Goal: Task Accomplishment & Management: Use online tool/utility

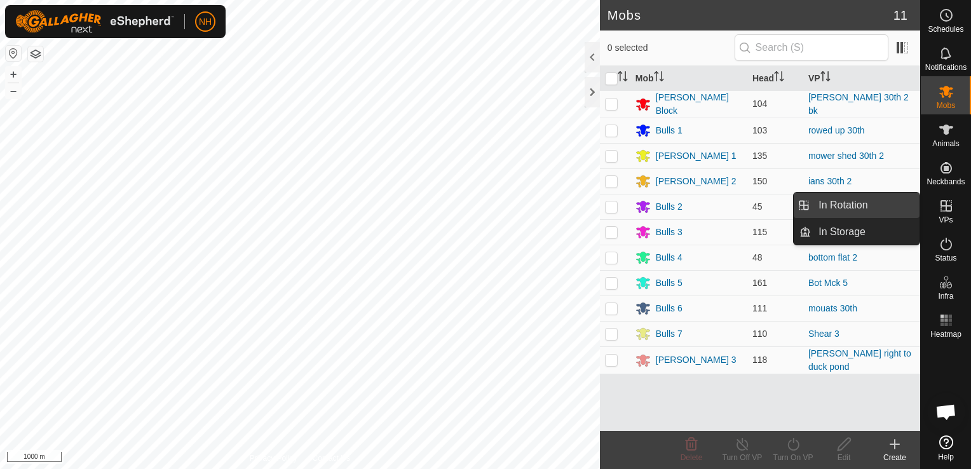
click at [868, 202] on link "In Rotation" at bounding box center [865, 205] width 109 height 25
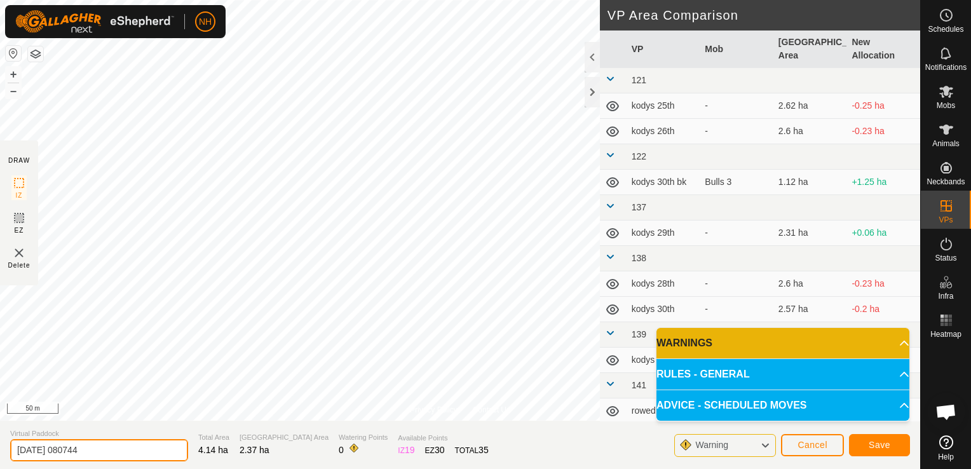
click at [142, 454] on input "2025-10-01 080744" at bounding box center [99, 450] width 178 height 22
type input "2"
type input "[PERSON_NAME] 1st"
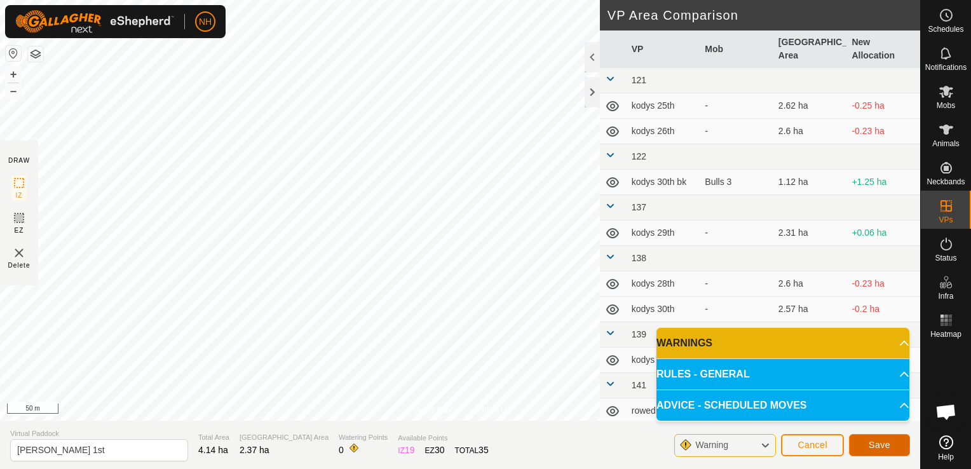
click at [875, 444] on span "Save" at bounding box center [880, 445] width 22 height 10
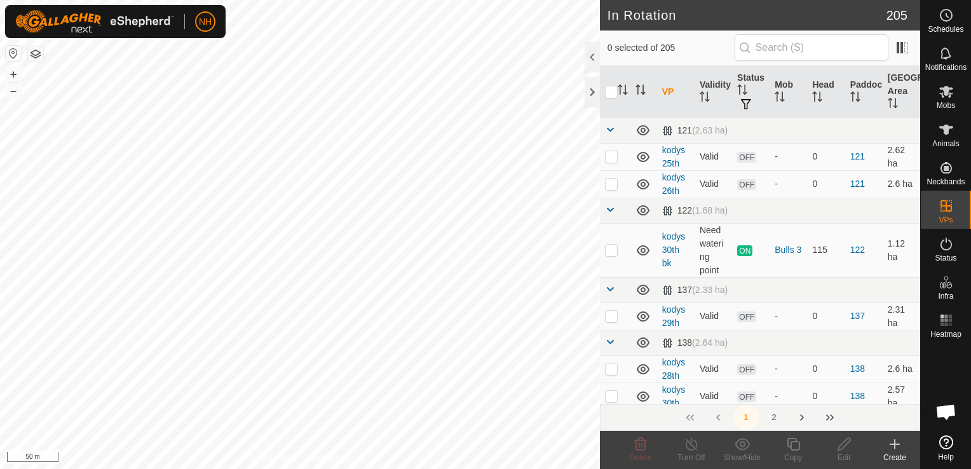
click at [892, 446] on icon at bounding box center [894, 444] width 15 height 15
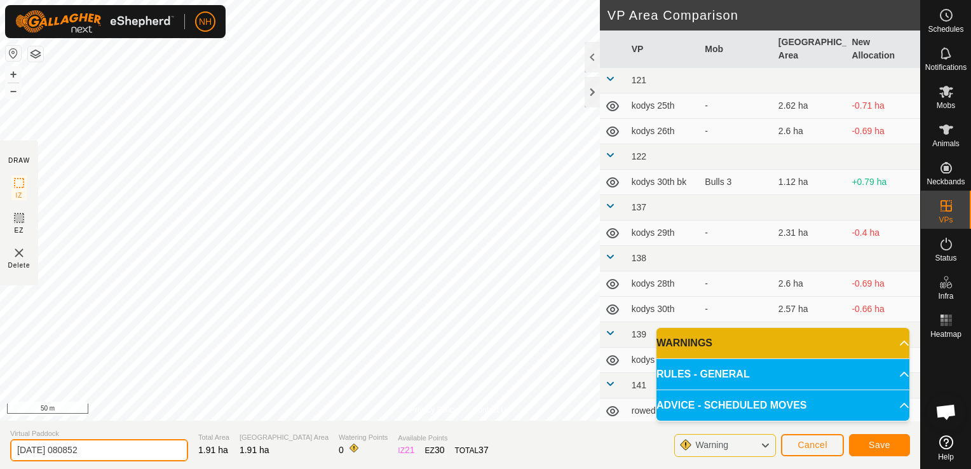
click at [167, 449] on input "2025-10-01 080852" at bounding box center [99, 450] width 178 height 22
type input "2"
type input "mower shed 1st"
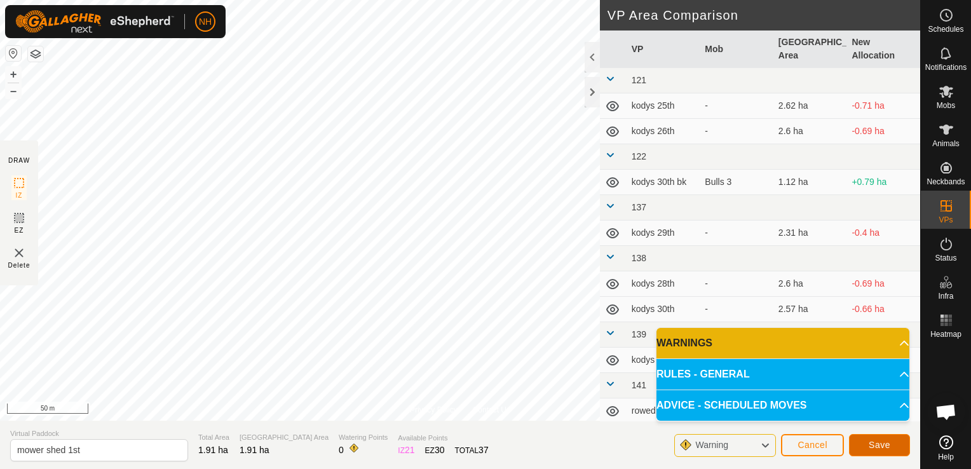
click at [898, 441] on button "Save" at bounding box center [879, 445] width 61 height 22
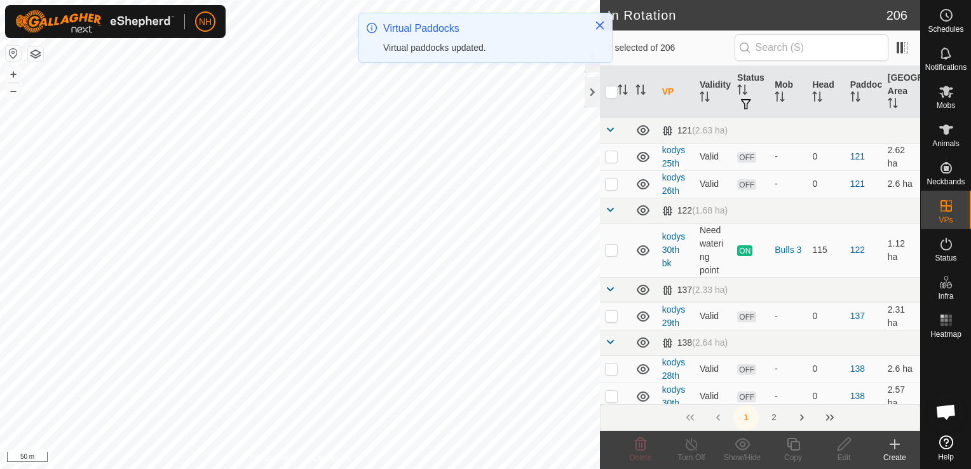
click at [894, 444] on icon at bounding box center [894, 444] width 9 height 0
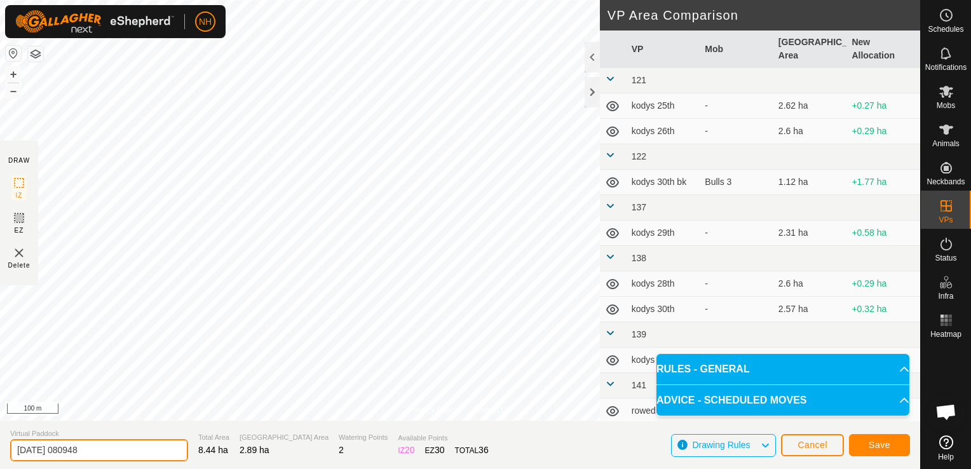
click at [144, 446] on input "2025-10-01 080948" at bounding box center [99, 450] width 178 height 22
type input "2"
type input "rowed up 1st"
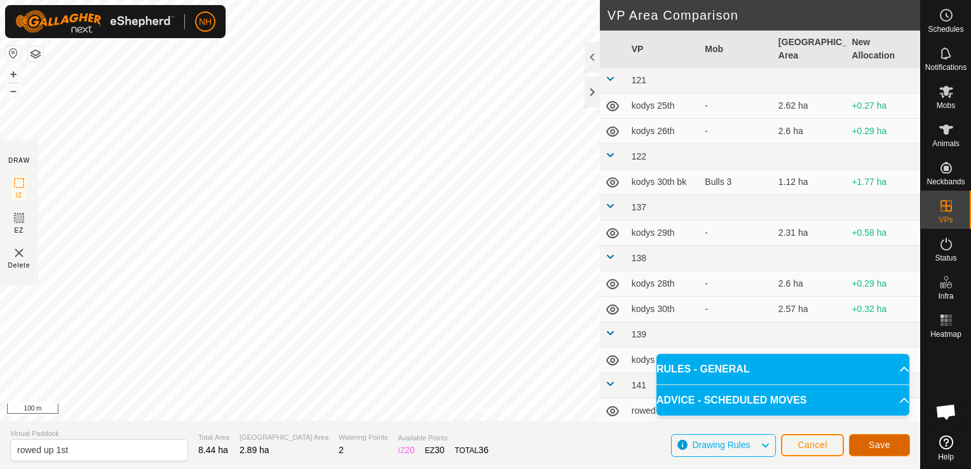
click at [892, 442] on button "Save" at bounding box center [879, 445] width 61 height 22
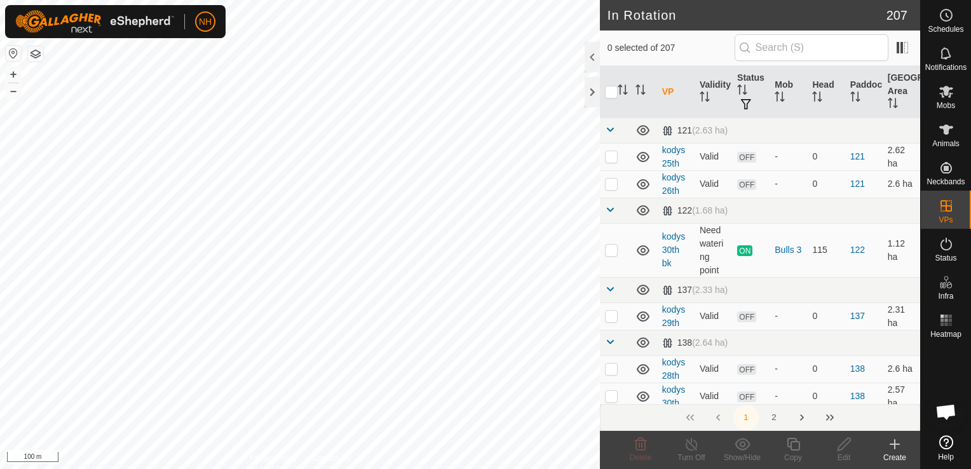
click at [892, 446] on icon at bounding box center [894, 444] width 15 height 15
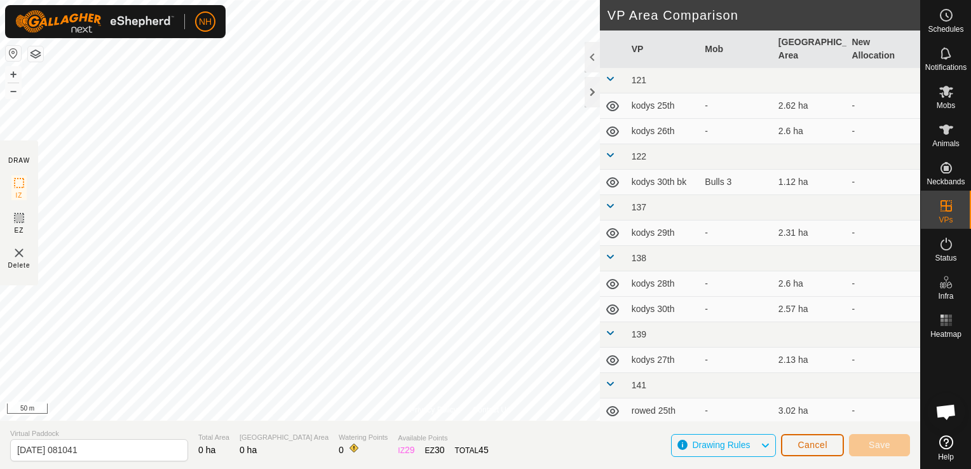
click at [824, 441] on span "Cancel" at bounding box center [813, 445] width 30 height 10
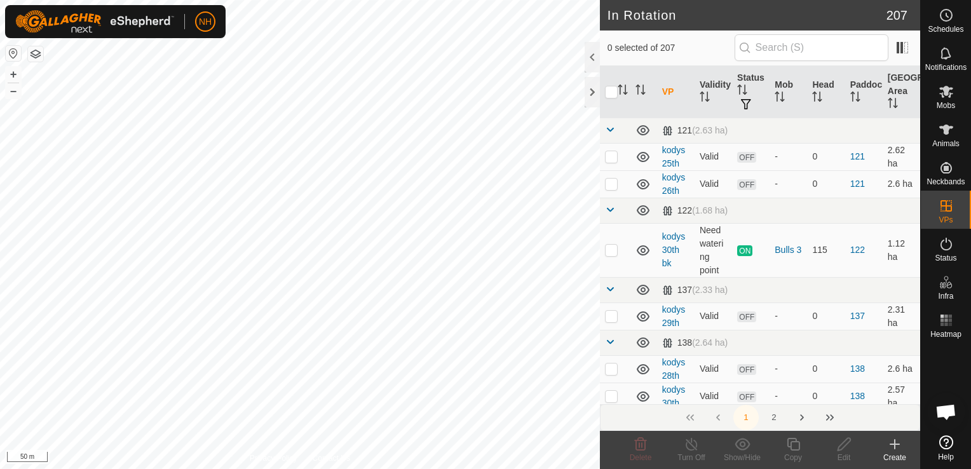
click at [891, 444] on icon at bounding box center [894, 444] width 9 height 0
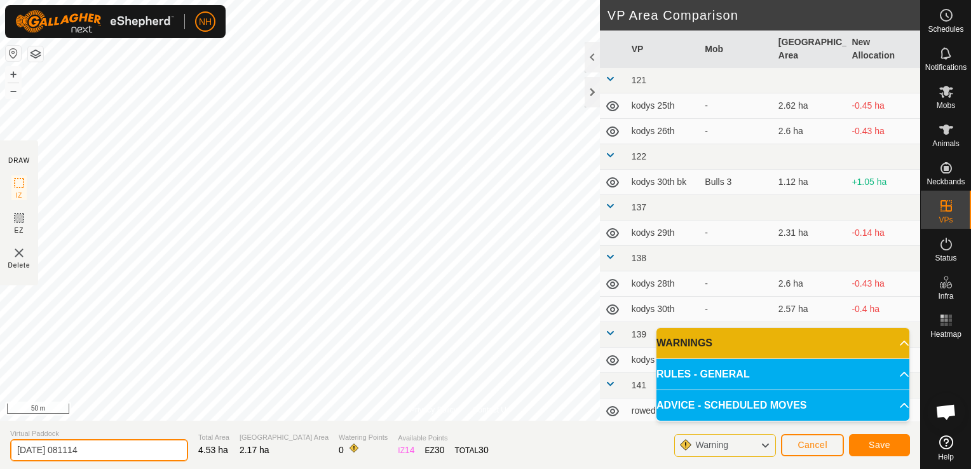
click at [130, 449] on input "2025-10-01 081114" at bounding box center [99, 450] width 178 height 22
type input "2"
type input "kodys 1st"
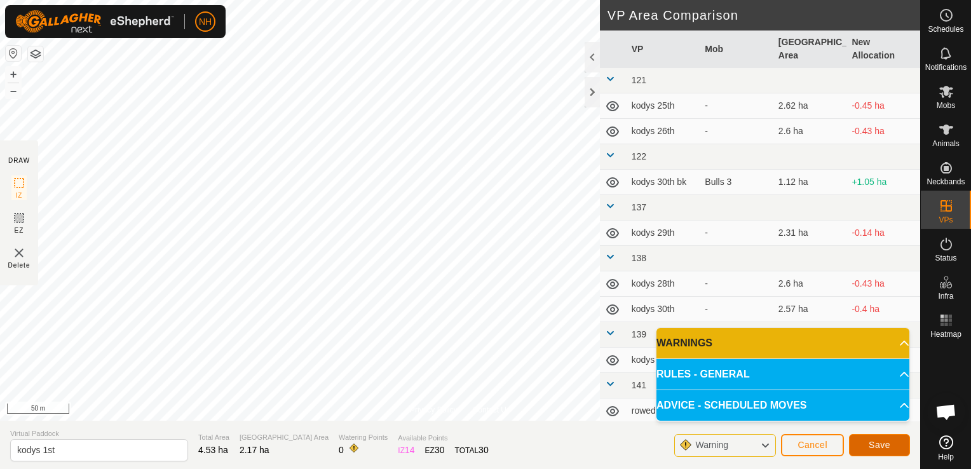
click at [866, 444] on button "Save" at bounding box center [879, 445] width 61 height 22
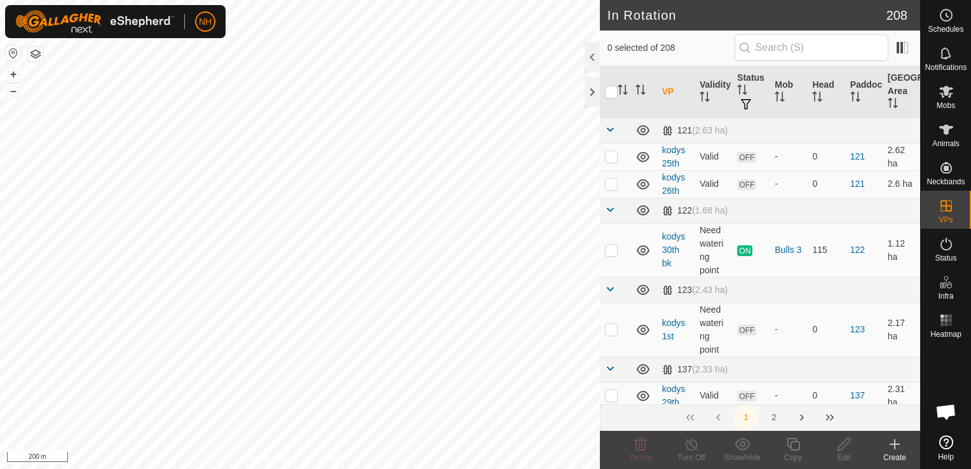
click at [341, 468] on html "NH Schedules Notifications Mobs Animals Neckbands VPs Status Infra Heatmap Help…" at bounding box center [485, 234] width 971 height 469
click at [894, 444] on icon at bounding box center [894, 444] width 9 height 0
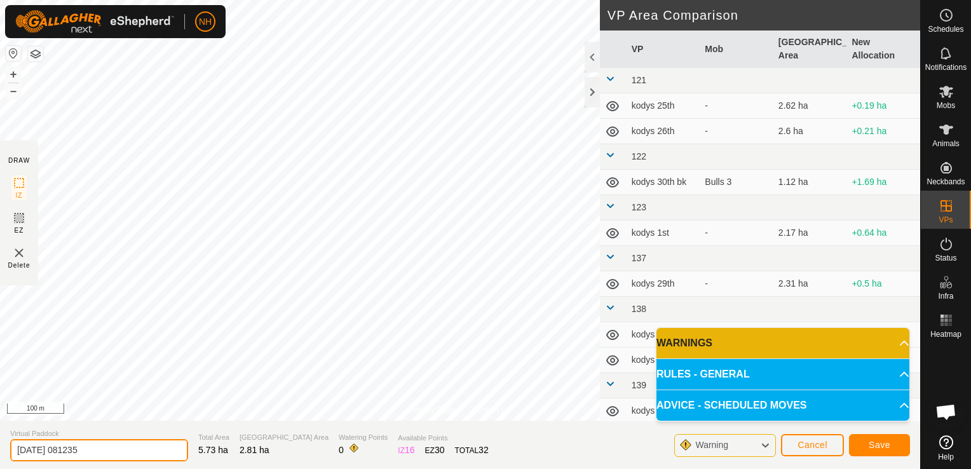
click at [132, 453] on input "2025-10-01 081235" at bounding box center [99, 450] width 178 height 22
type input "2"
type input "[PERSON_NAME] 1st"
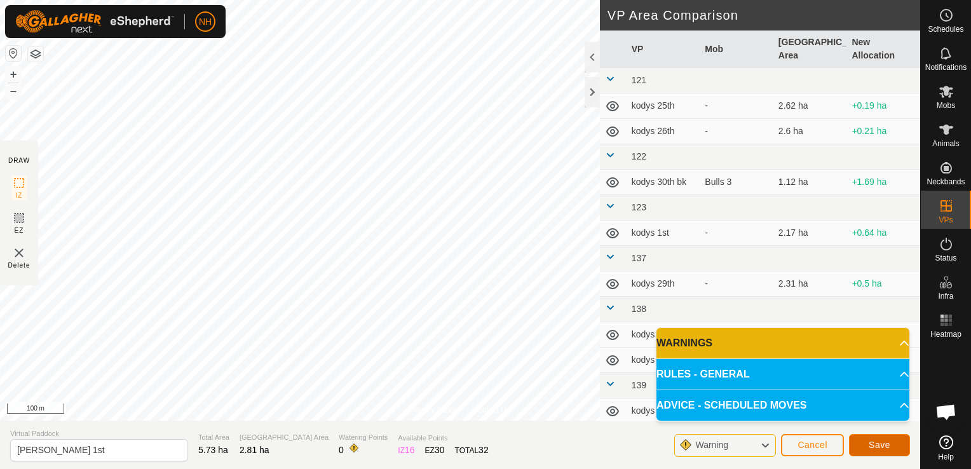
click at [872, 444] on span "Save" at bounding box center [880, 445] width 22 height 10
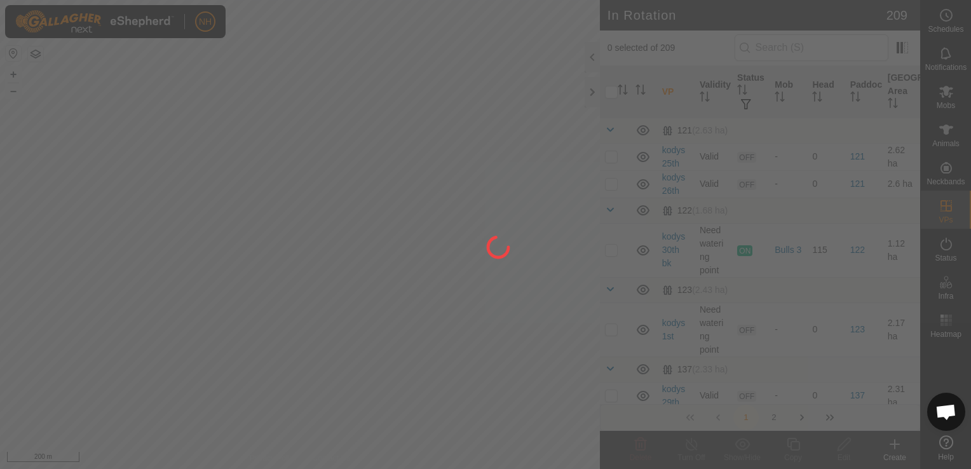
drag, startPoint x: 119, startPoint y: 137, endPoint x: 298, endPoint y: 192, distance: 187.6
click at [298, 192] on div at bounding box center [485, 234] width 971 height 469
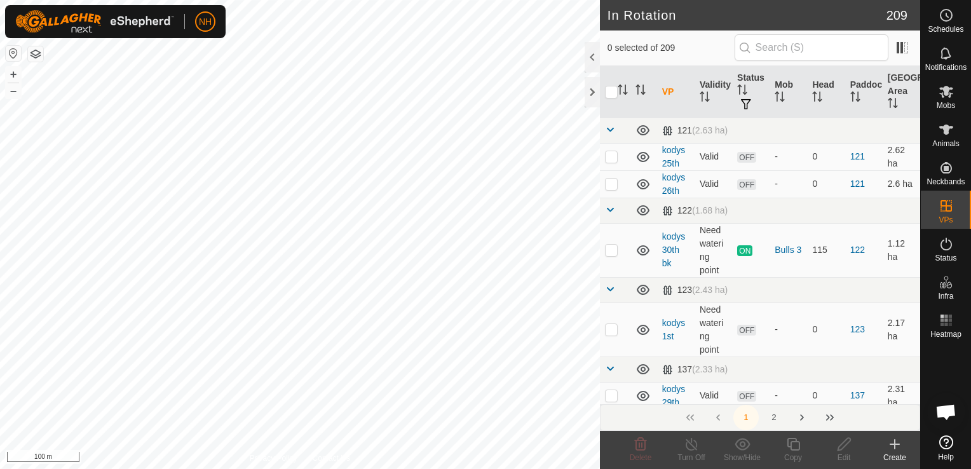
click at [893, 444] on icon at bounding box center [894, 444] width 9 height 0
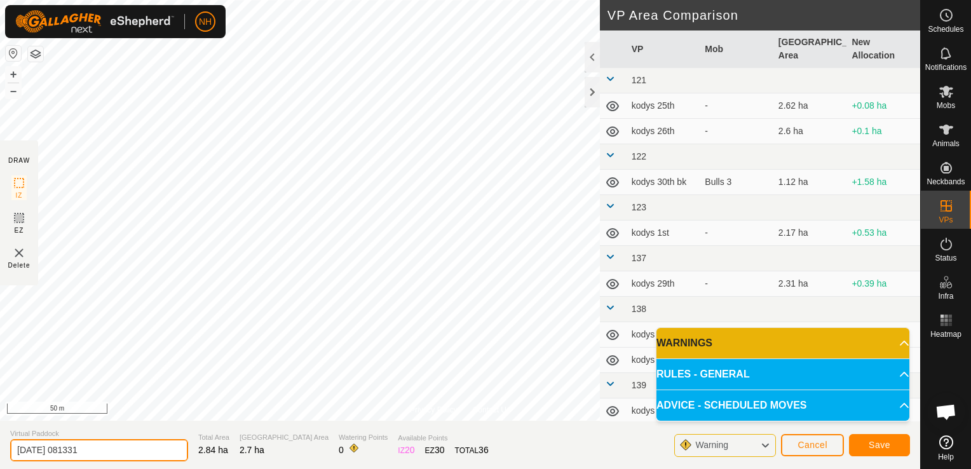
click at [130, 451] on input "2025-10-01 081331" at bounding box center [99, 450] width 178 height 22
type input "2"
type input "mouats 1st"
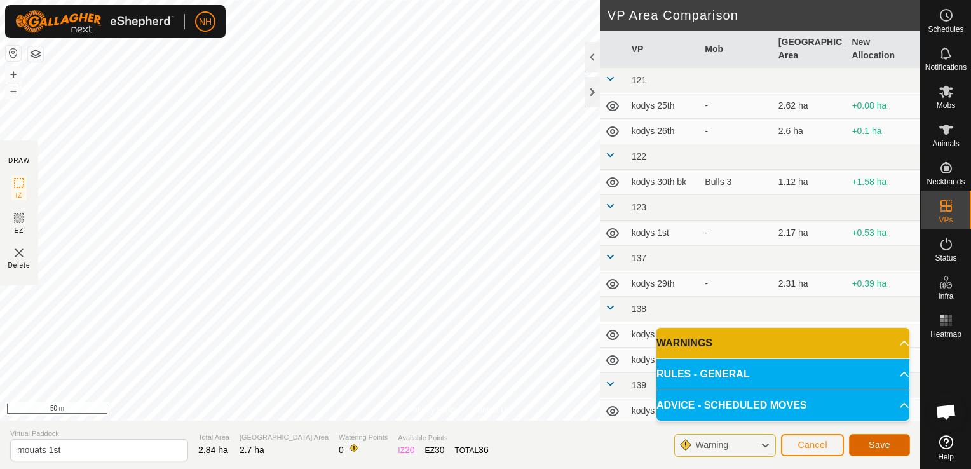
click at [876, 451] on button "Save" at bounding box center [879, 445] width 61 height 22
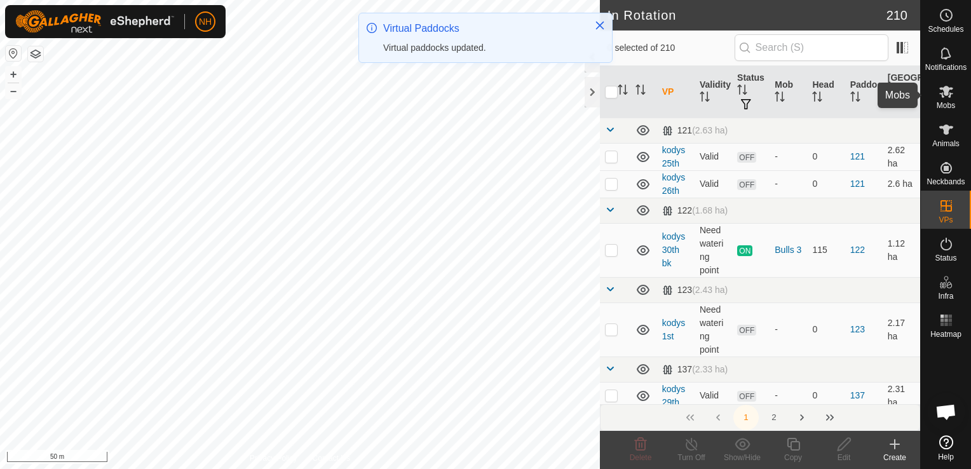
click at [946, 105] on span "Mobs" at bounding box center [946, 106] width 18 height 8
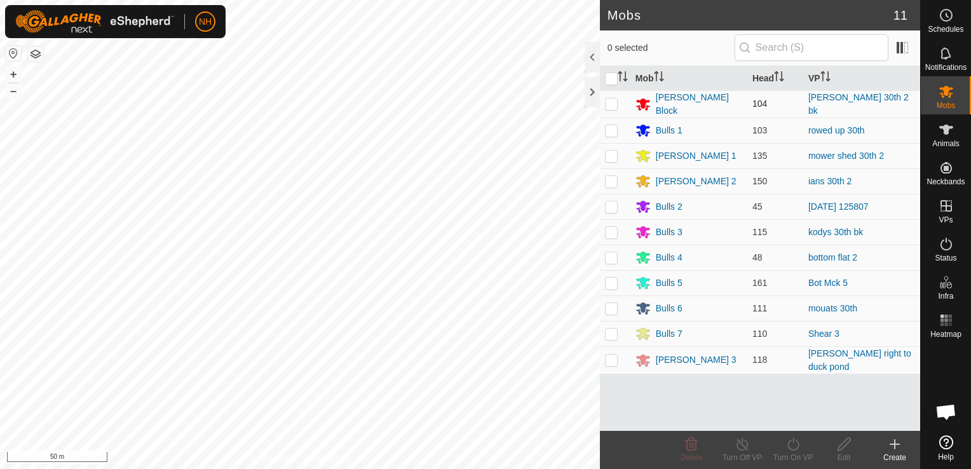
click at [613, 102] on p-checkbox at bounding box center [611, 104] width 13 height 10
checkbox input "true"
click at [792, 450] on icon at bounding box center [792, 444] width 11 height 13
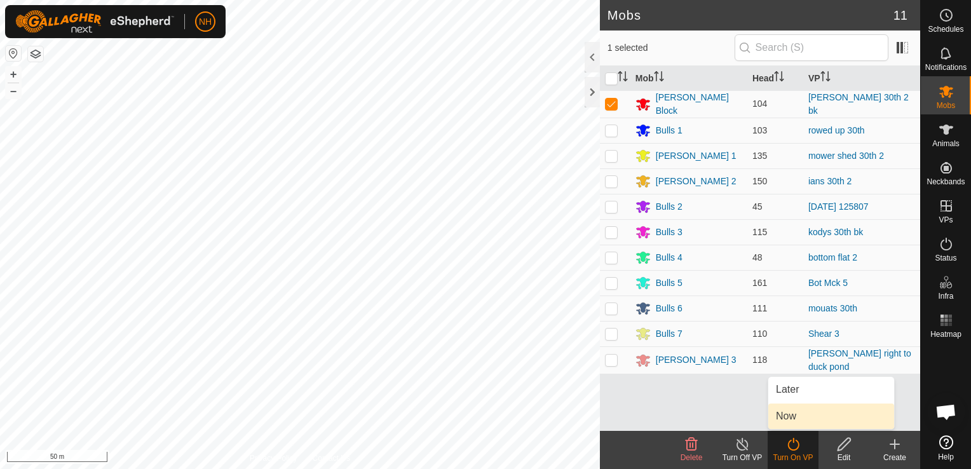
click at [798, 419] on link "Now" at bounding box center [831, 416] width 126 height 25
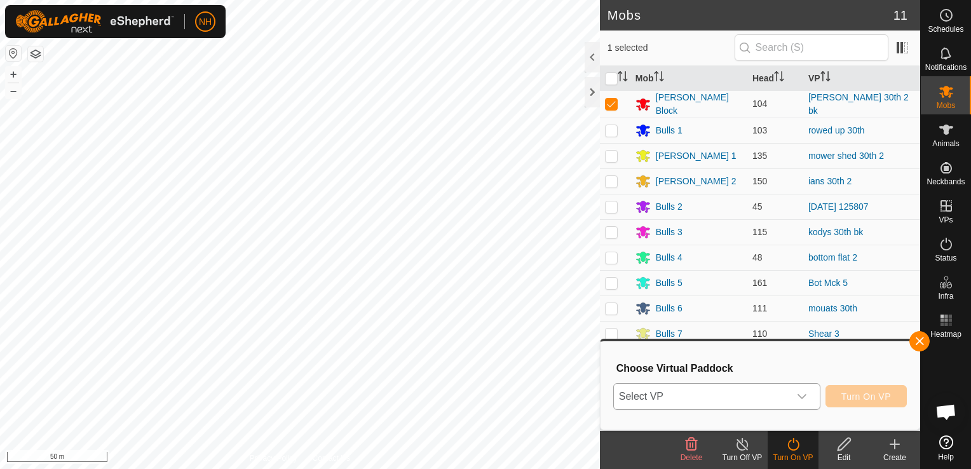
click at [701, 391] on span "Select VP" at bounding box center [701, 396] width 175 height 25
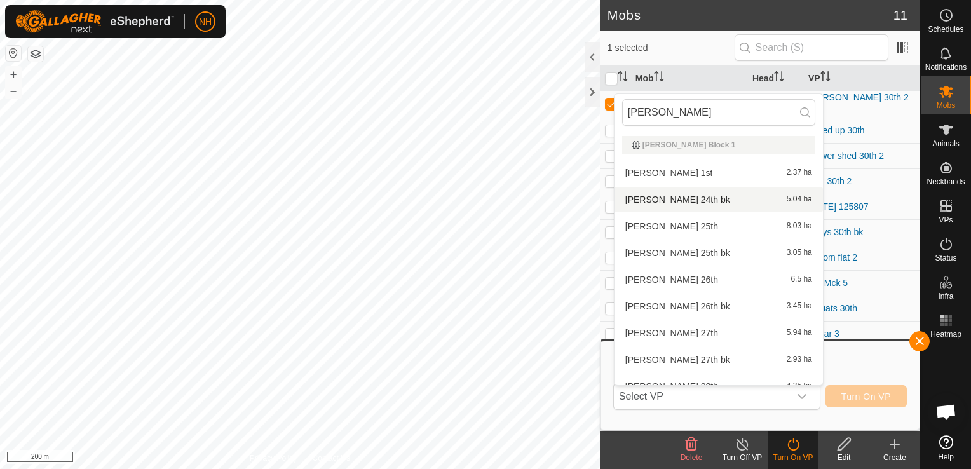
type input "moores"
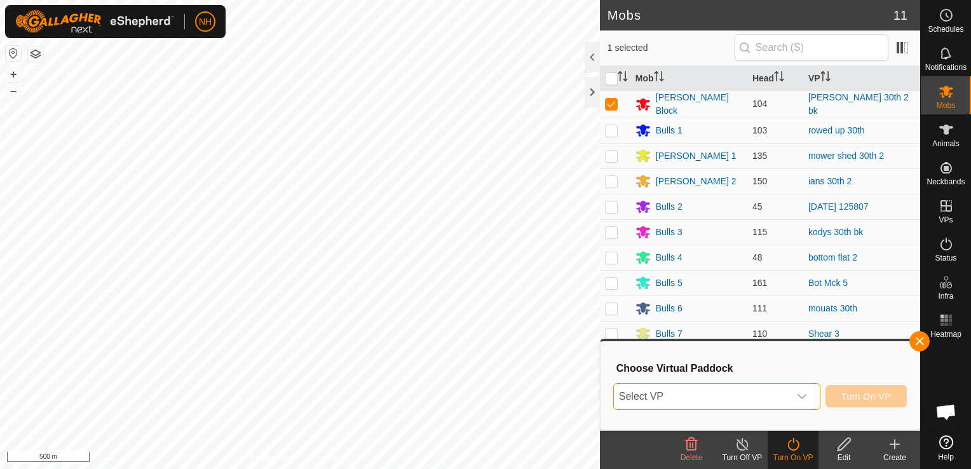
click at [700, 403] on span "Select VP" at bounding box center [701, 396] width 175 height 25
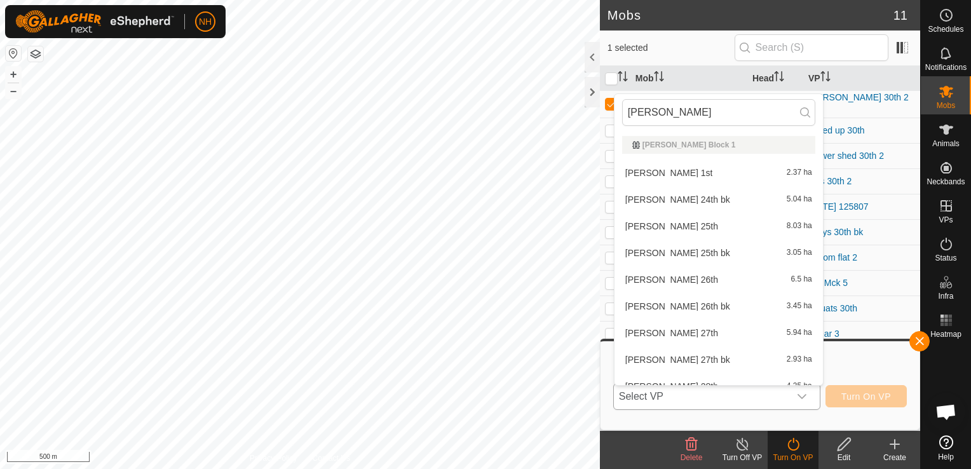
click at [679, 170] on li "moores 1st 2.37 ha" at bounding box center [719, 172] width 208 height 25
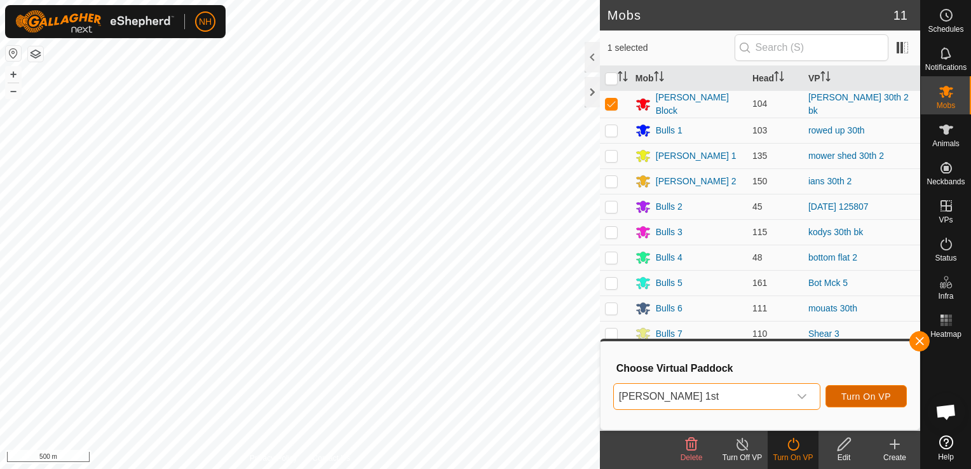
click at [857, 398] on span "Turn On VP" at bounding box center [866, 397] width 50 height 10
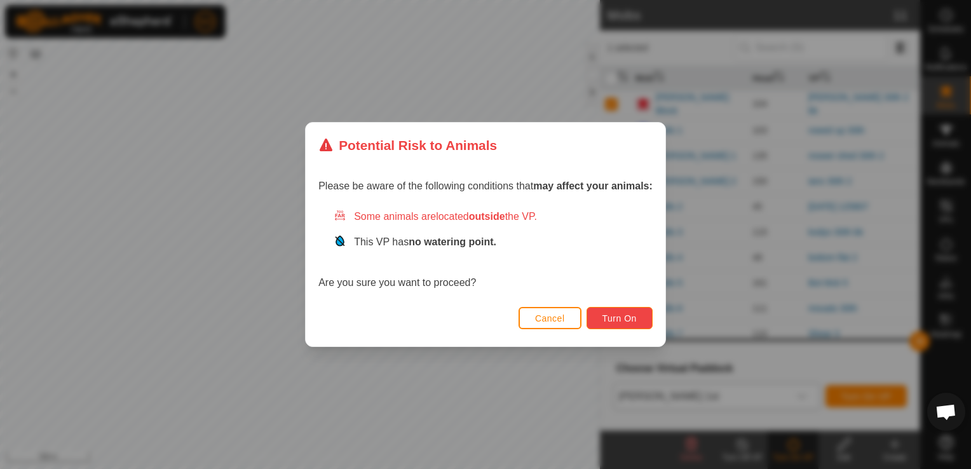
click at [627, 315] on span "Turn On" at bounding box center [620, 318] width 34 height 10
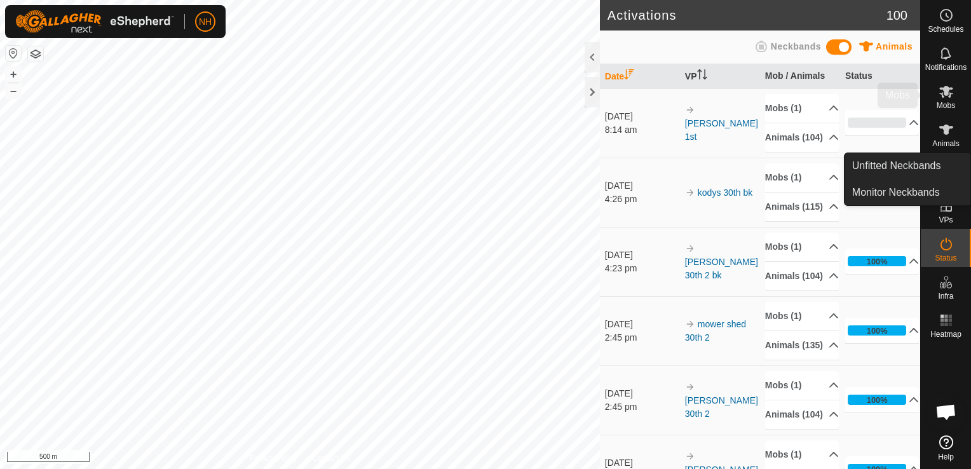
click at [948, 88] on icon at bounding box center [946, 92] width 14 height 12
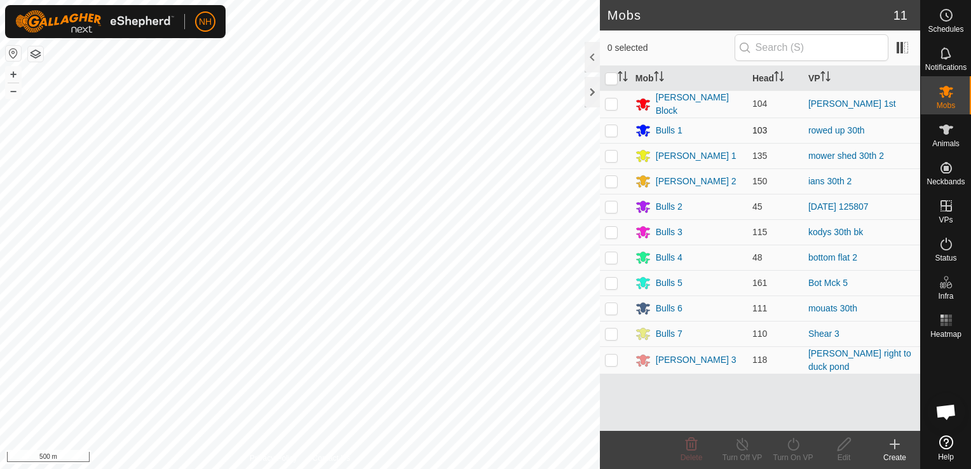
click at [610, 128] on p-checkbox at bounding box center [611, 130] width 13 height 10
checkbox input "true"
click at [796, 444] on icon at bounding box center [794, 444] width 16 height 15
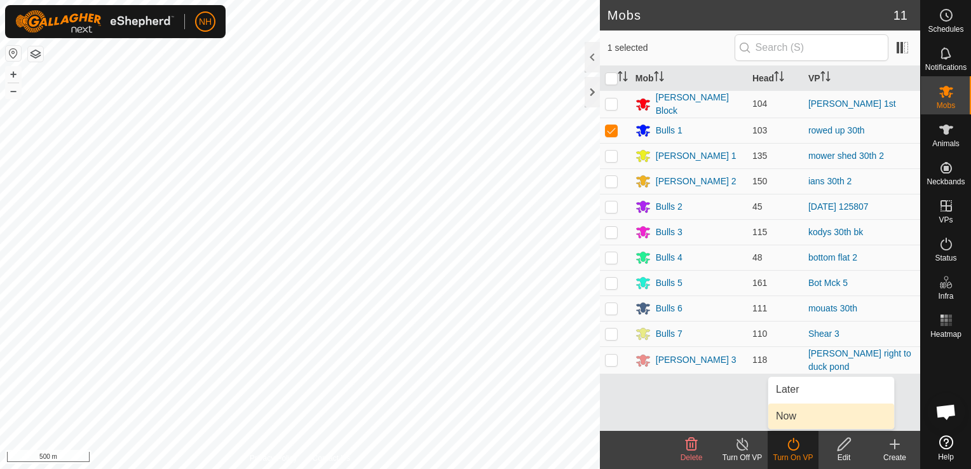
click at [801, 416] on link "Now" at bounding box center [831, 416] width 126 height 25
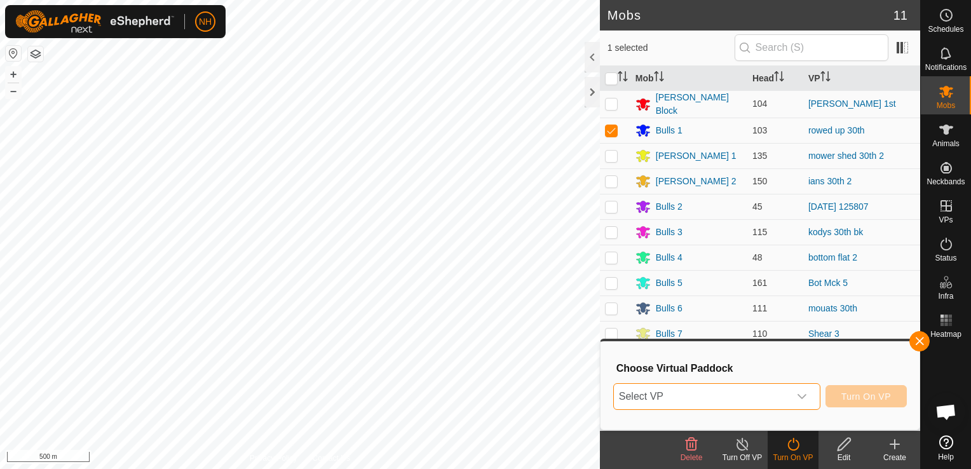
click at [732, 394] on span "Select VP" at bounding box center [701, 396] width 175 height 25
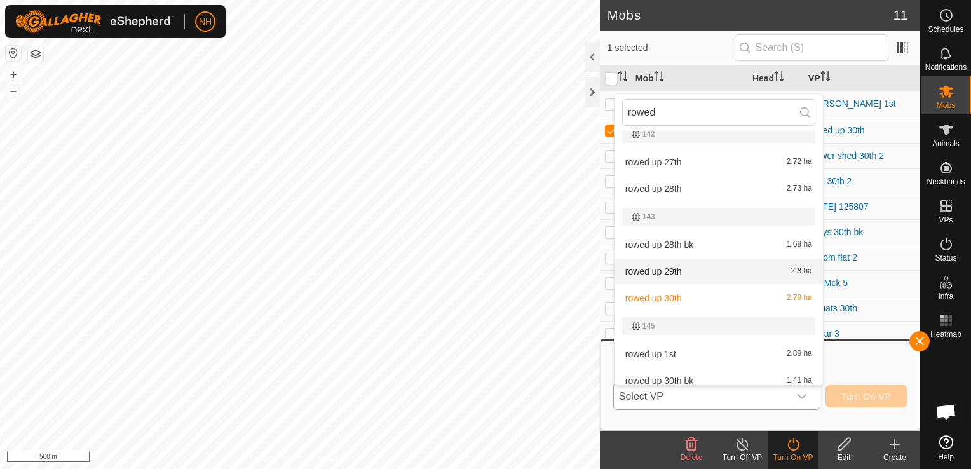
scroll to position [102, 0]
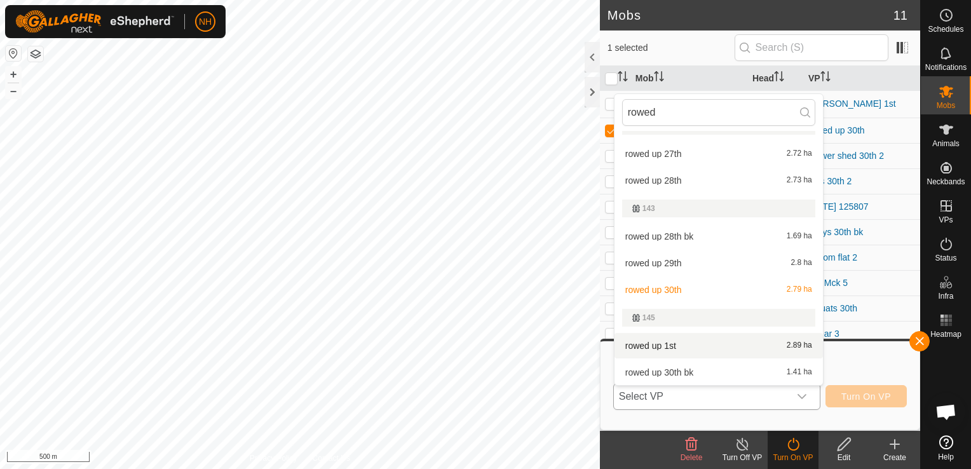
type input "rowed"
click at [690, 346] on li "rowed up 1st 2.89 ha" at bounding box center [719, 345] width 208 height 25
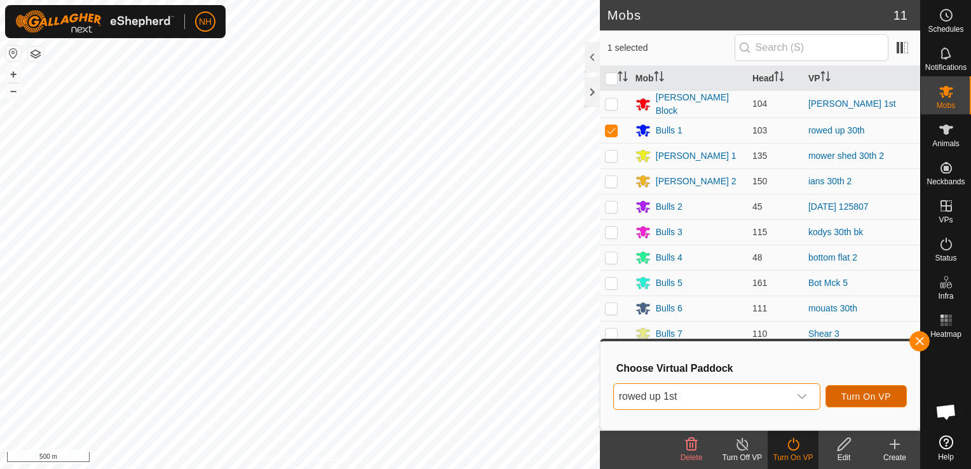
click at [869, 392] on span "Turn On VP" at bounding box center [866, 397] width 50 height 10
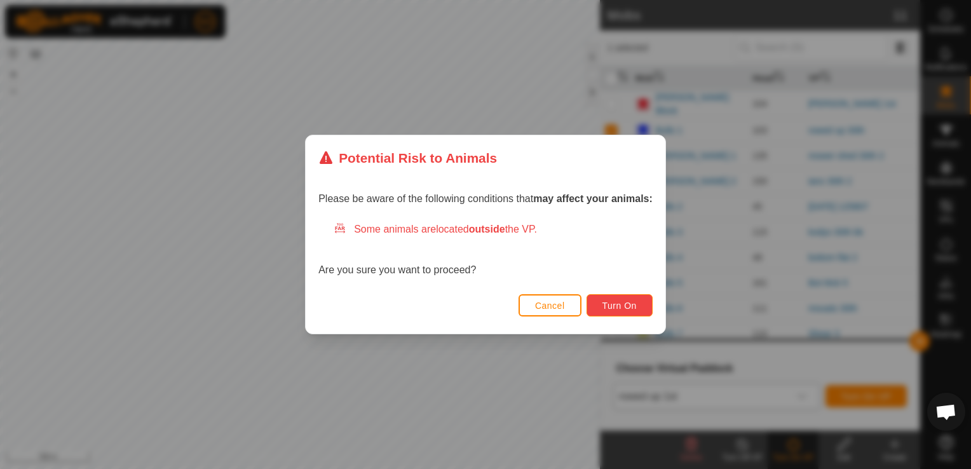
click at [626, 306] on span "Turn On" at bounding box center [620, 306] width 34 height 10
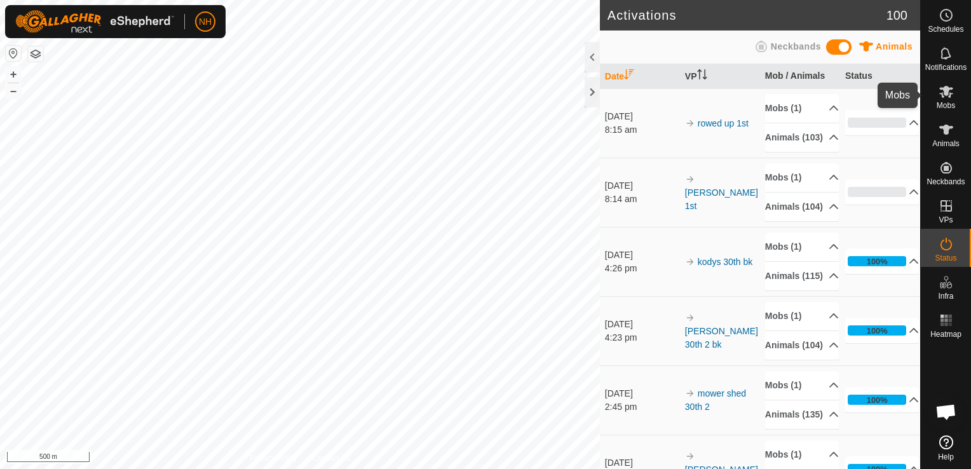
click at [946, 95] on icon at bounding box center [946, 91] width 15 height 15
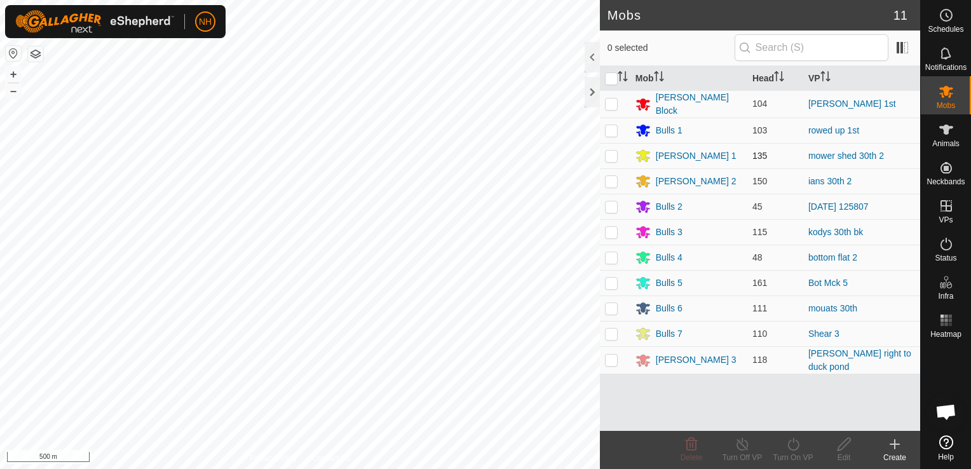
click at [607, 155] on p-checkbox at bounding box center [611, 156] width 13 height 10
checkbox input "true"
click at [788, 448] on icon at bounding box center [792, 444] width 11 height 13
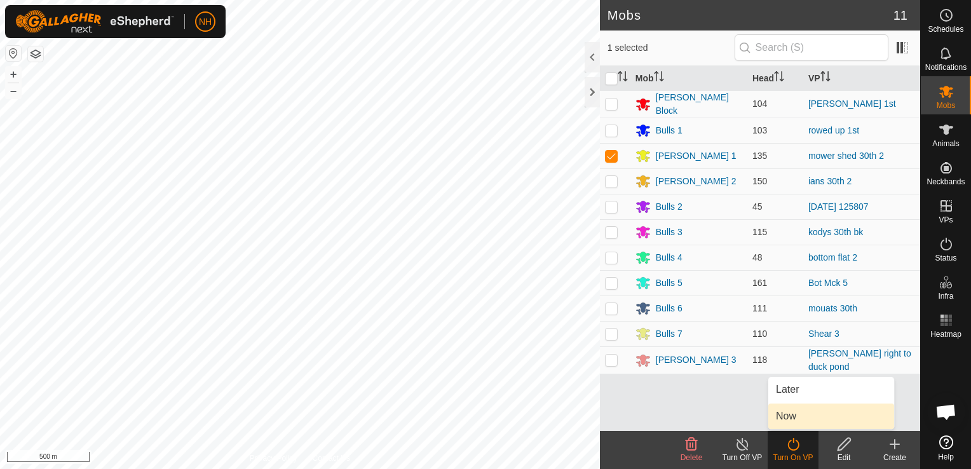
click at [786, 411] on link "Now" at bounding box center [831, 416] width 126 height 25
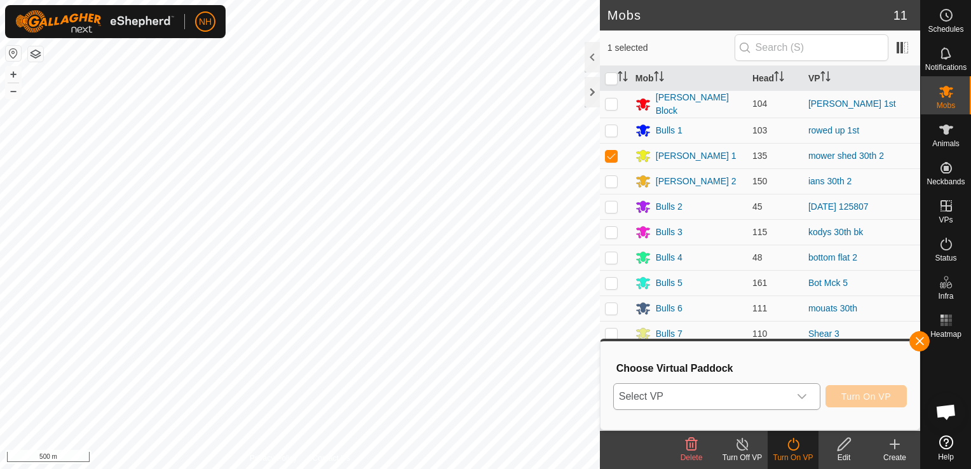
click at [786, 397] on span "Select VP" at bounding box center [701, 396] width 175 height 25
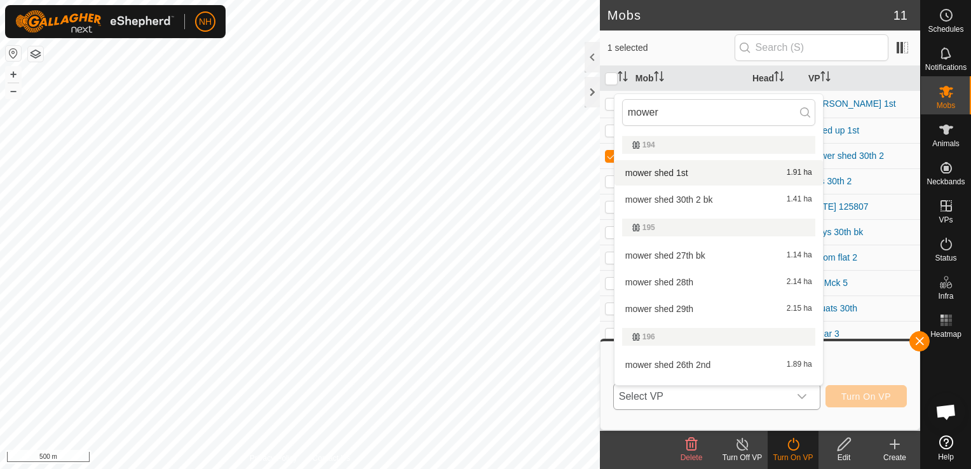
type input "mower"
click at [704, 169] on li "mower shed 1st 1.91 ha" at bounding box center [719, 172] width 208 height 25
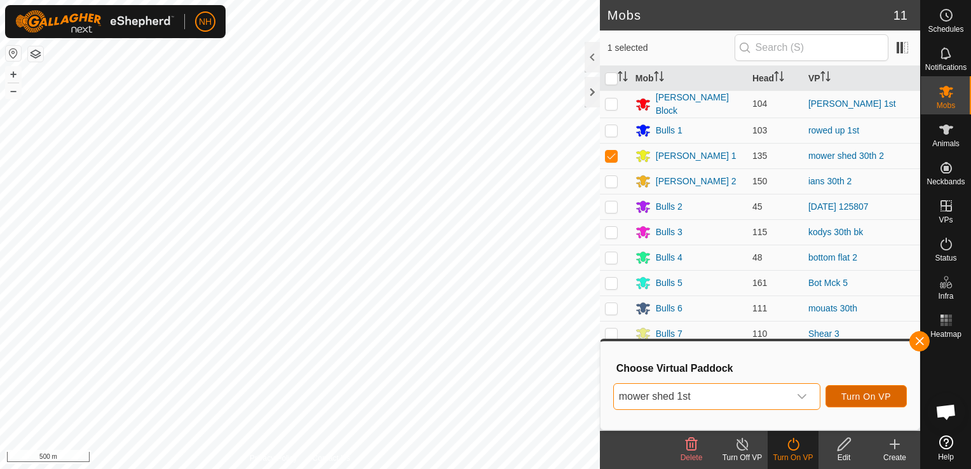
click at [887, 392] on span "Turn On VP" at bounding box center [866, 397] width 50 height 10
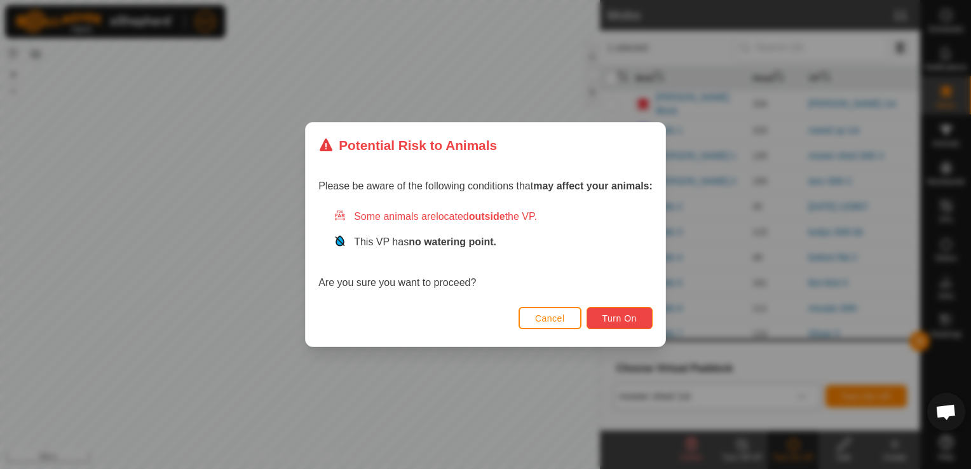
click at [605, 311] on button "Turn On" at bounding box center [620, 318] width 66 height 22
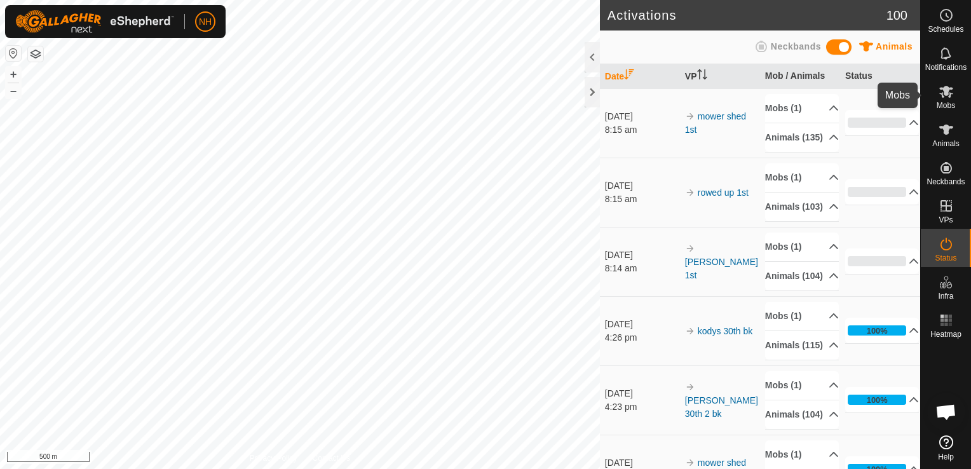
click at [943, 95] on icon at bounding box center [946, 91] width 15 height 15
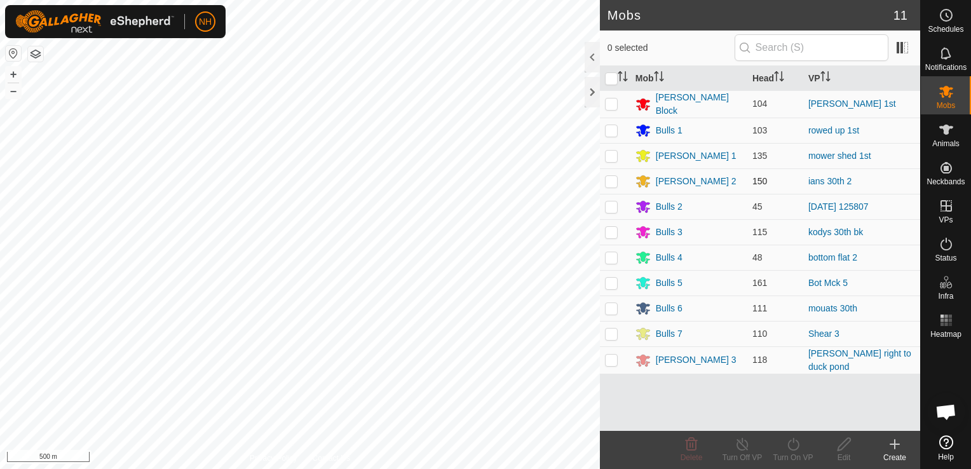
click at [609, 177] on p-checkbox at bounding box center [611, 181] width 13 height 10
checkbox input "true"
click at [791, 449] on icon at bounding box center [792, 444] width 11 height 13
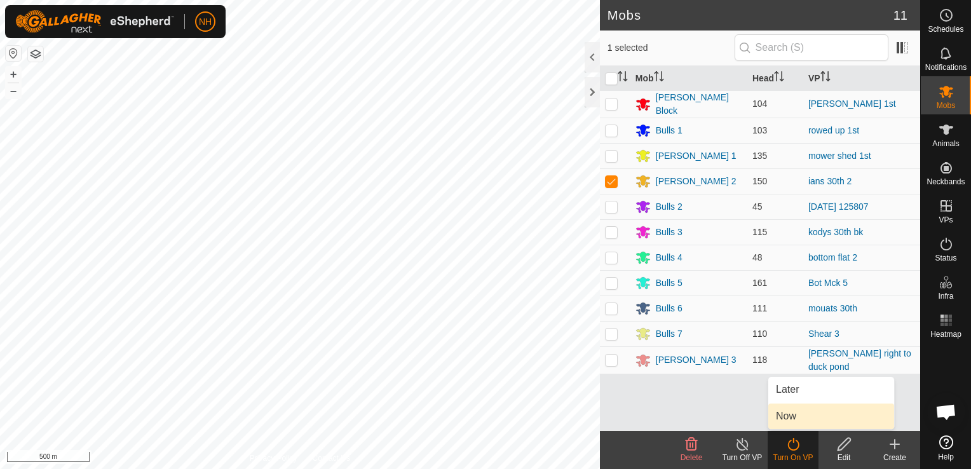
click at [791, 415] on link "Now" at bounding box center [831, 416] width 126 height 25
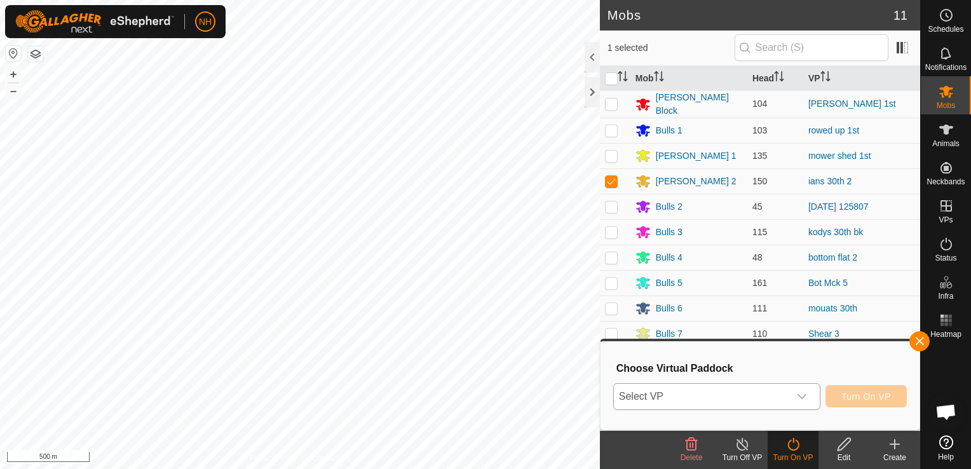
click at [737, 397] on span "Select VP" at bounding box center [701, 396] width 175 height 25
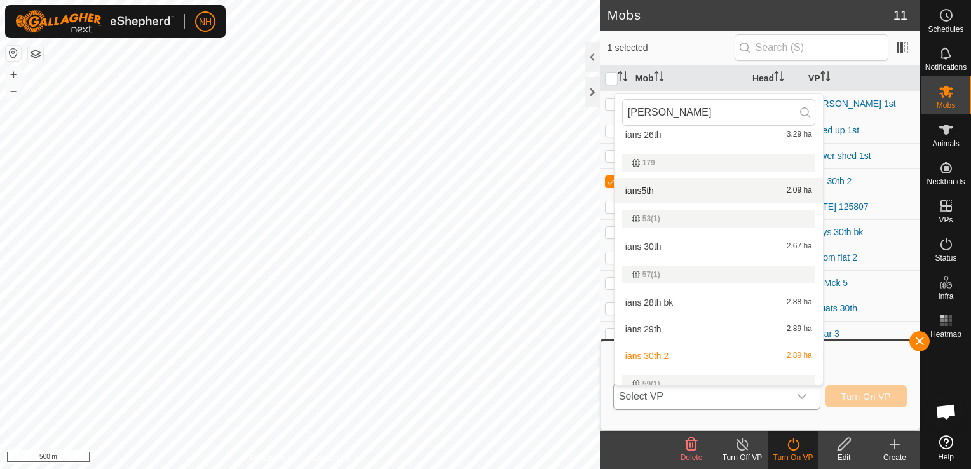
scroll to position [187, 0]
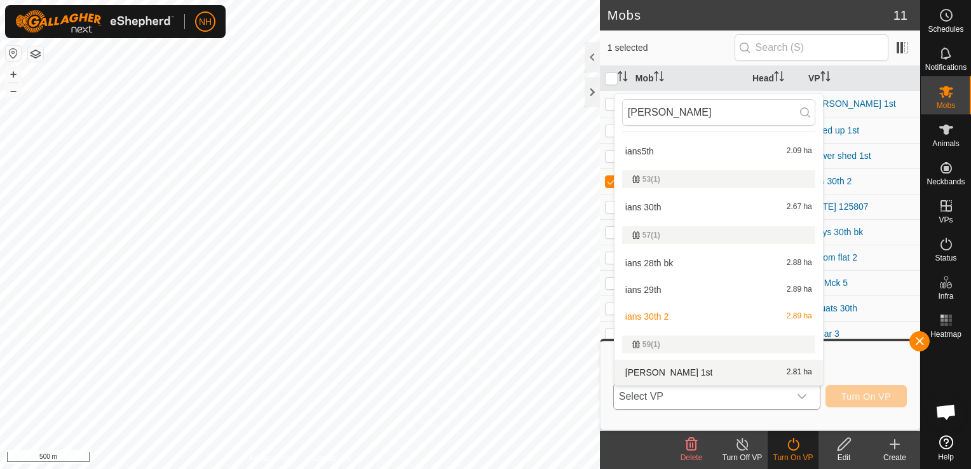
type input "ian"
click at [676, 376] on li "ians 1st 2.81 ha" at bounding box center [719, 372] width 208 height 25
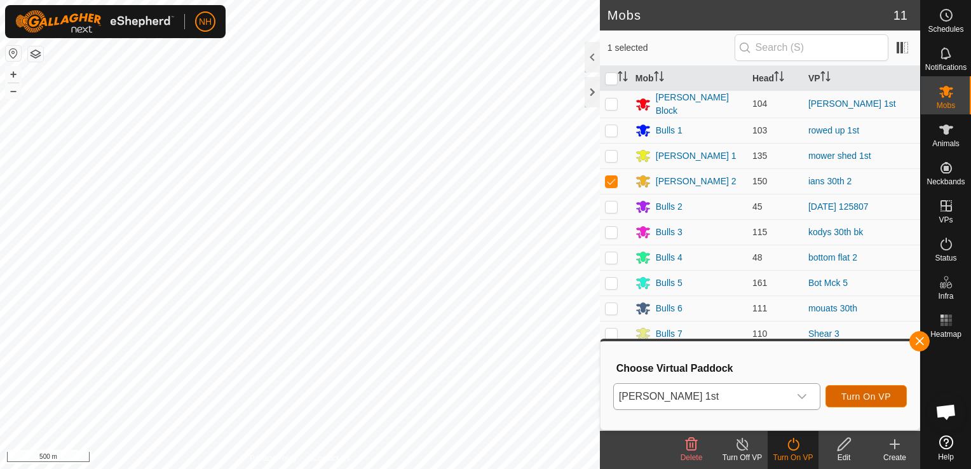
click at [875, 395] on span "Turn On VP" at bounding box center [866, 397] width 50 height 10
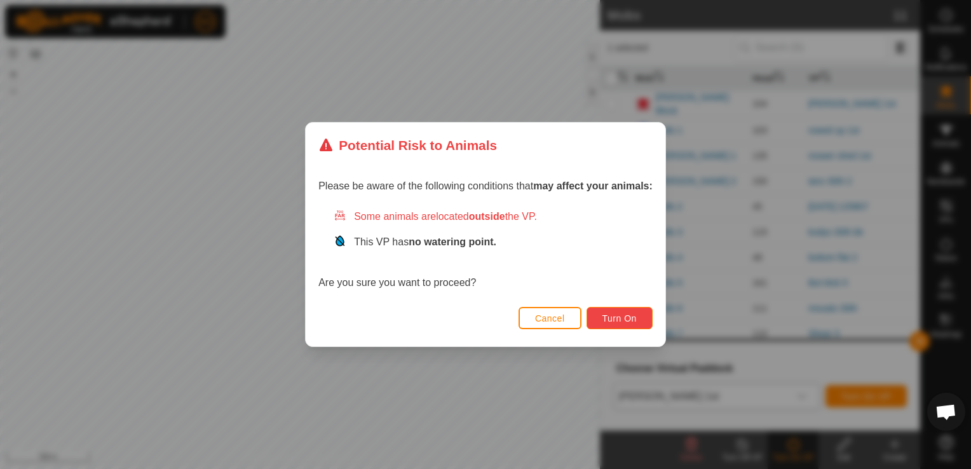
click at [644, 321] on button "Turn On" at bounding box center [620, 318] width 66 height 22
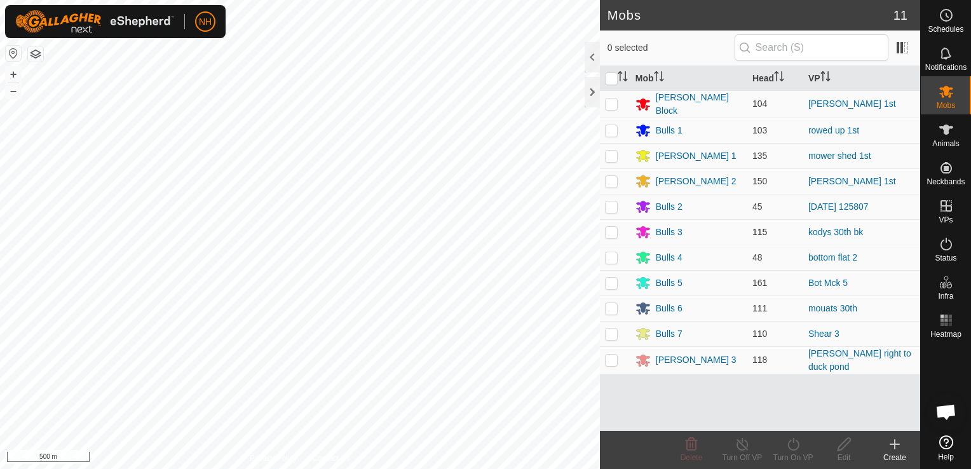
click at [611, 227] on p-checkbox at bounding box center [611, 232] width 13 height 10
checkbox input "true"
click at [798, 447] on icon at bounding box center [792, 444] width 11 height 13
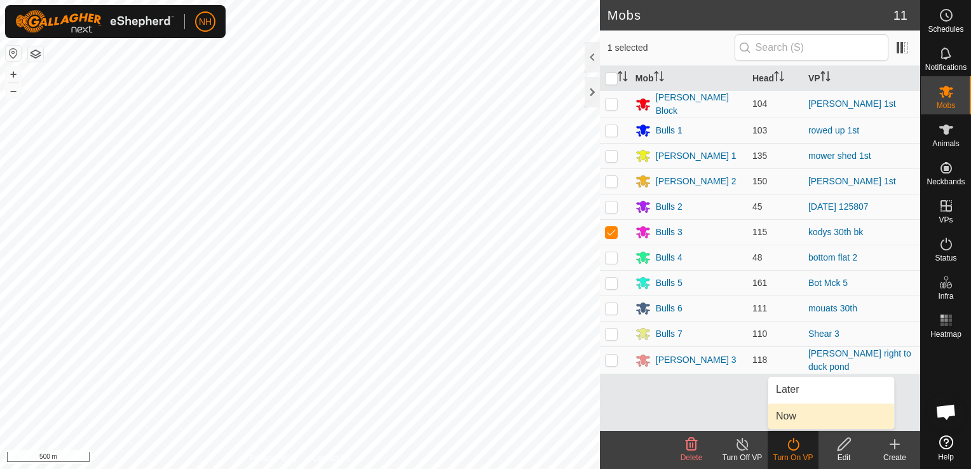
click at [796, 407] on link "Now" at bounding box center [831, 416] width 126 height 25
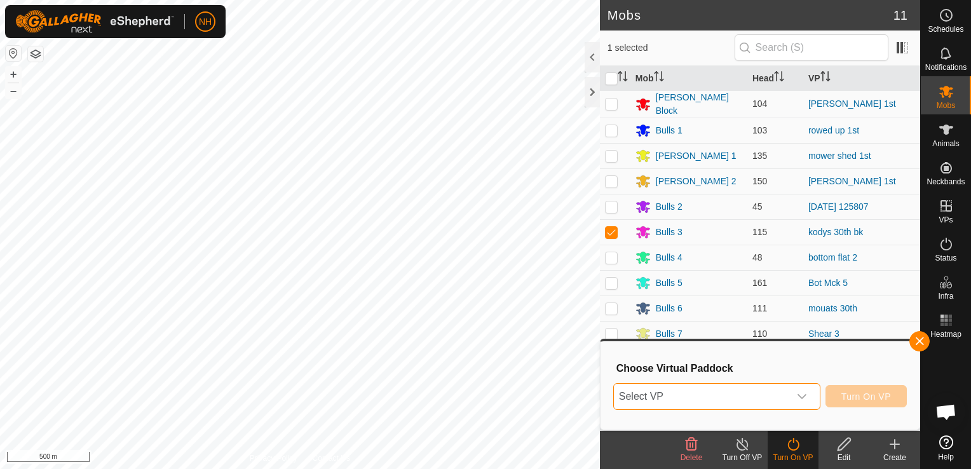
click at [761, 390] on span "Select VP" at bounding box center [701, 396] width 175 height 25
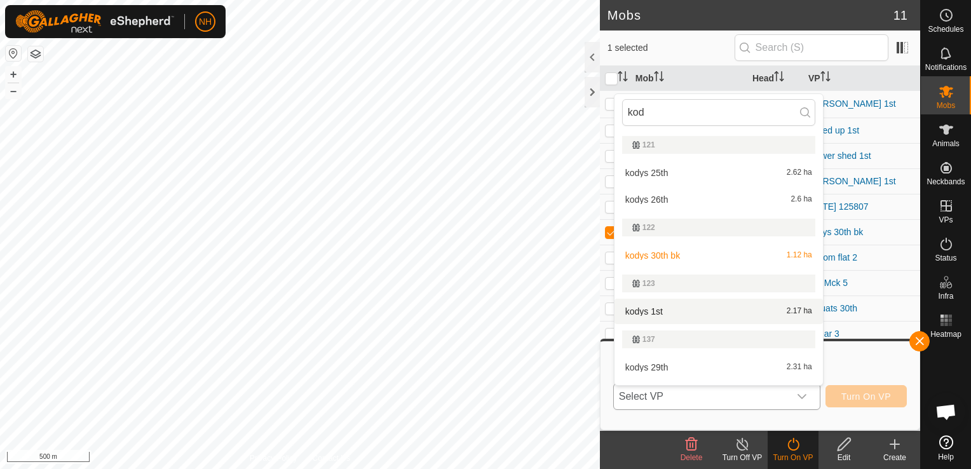
type input "kod"
click at [668, 310] on li "kodys 1st 2.17 ha" at bounding box center [719, 311] width 208 height 25
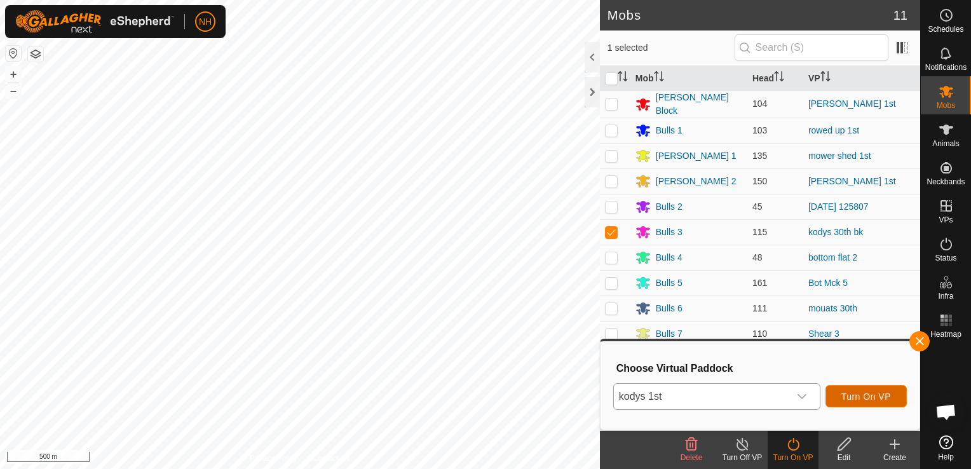
click at [861, 399] on span "Turn On VP" at bounding box center [866, 397] width 50 height 10
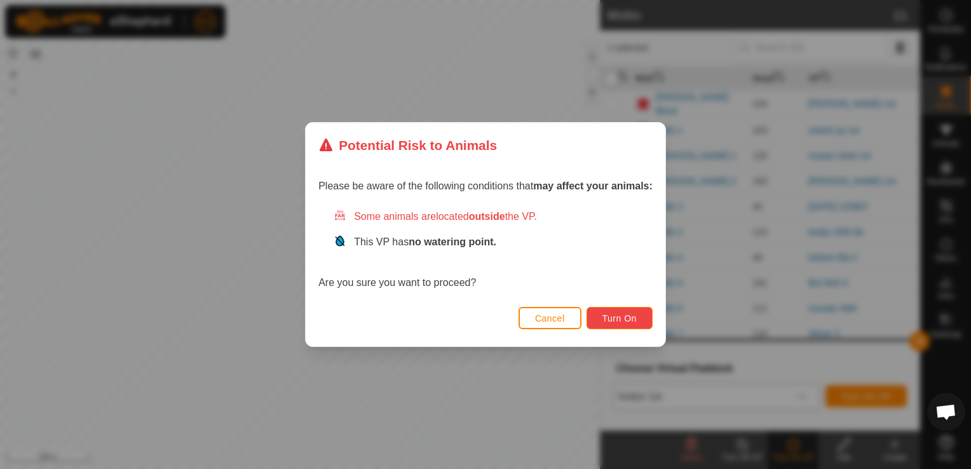
click at [634, 317] on span "Turn On" at bounding box center [620, 318] width 34 height 10
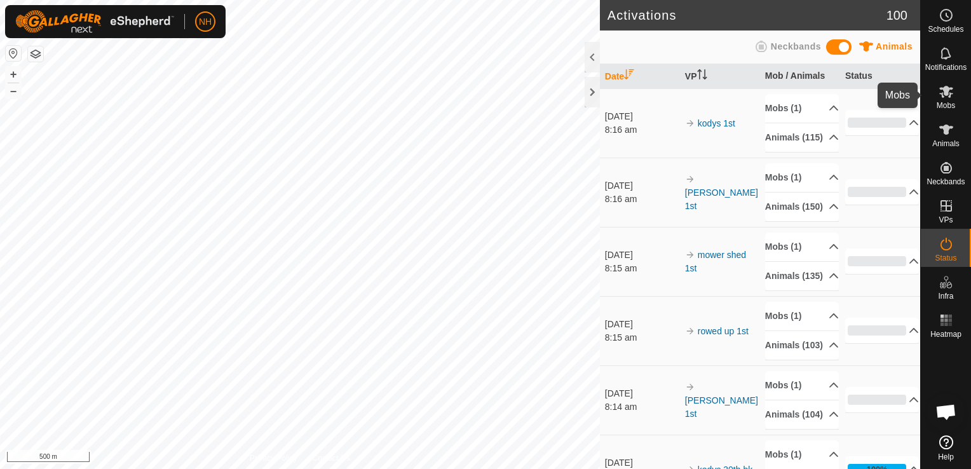
click at [946, 90] on icon at bounding box center [946, 92] width 14 height 12
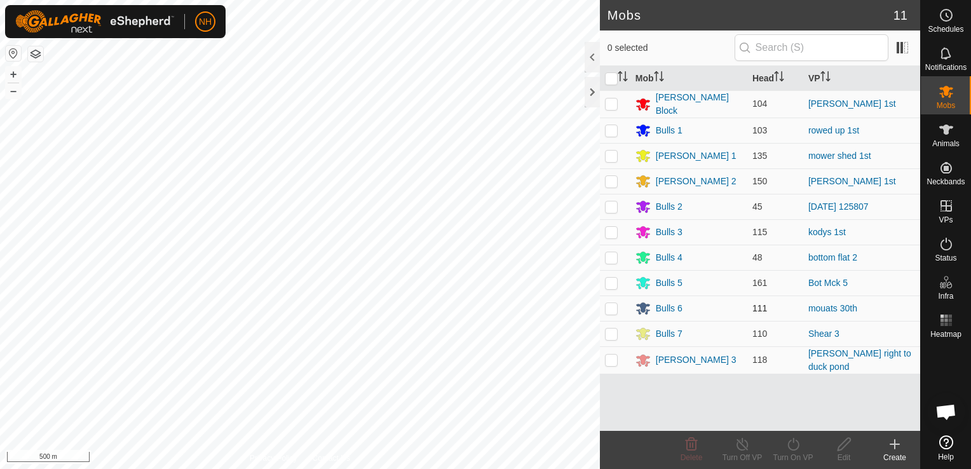
click at [605, 306] on p-checkbox at bounding box center [611, 308] width 13 height 10
checkbox input "true"
click at [793, 445] on icon at bounding box center [794, 444] width 16 height 15
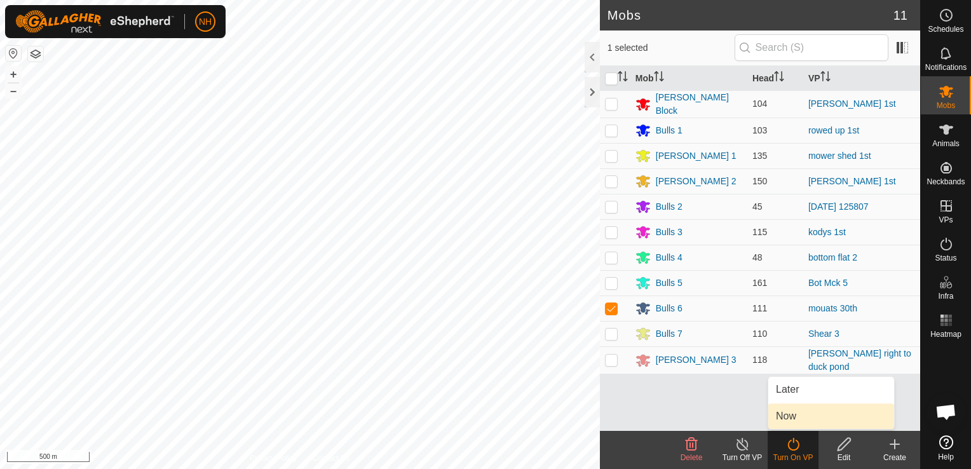
click at [793, 417] on link "Now" at bounding box center [831, 416] width 126 height 25
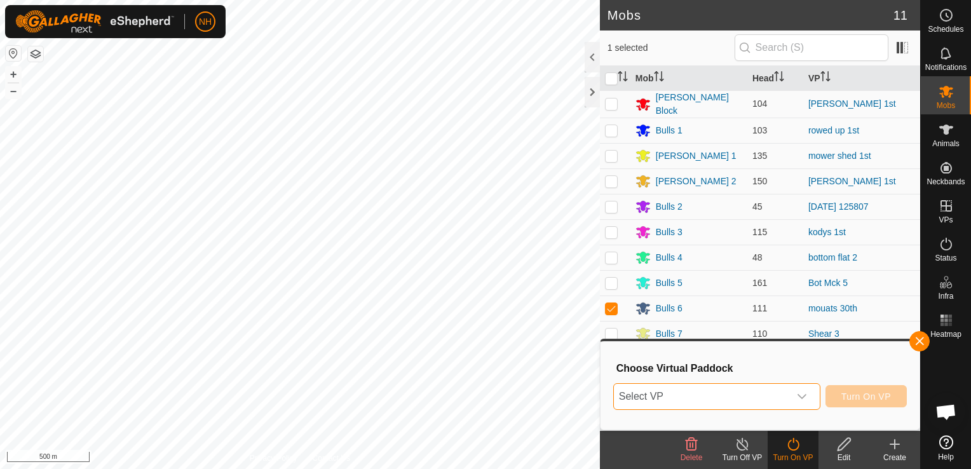
click at [759, 395] on span "Select VP" at bounding box center [701, 396] width 175 height 25
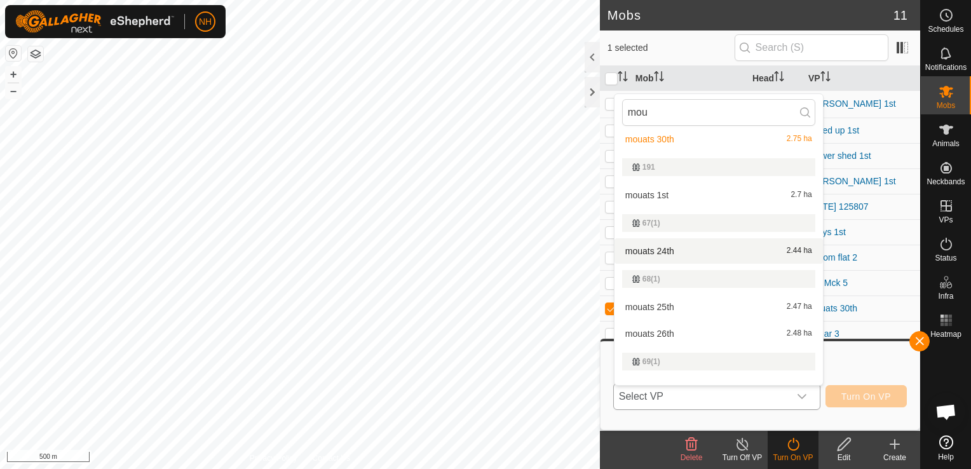
scroll to position [127, 0]
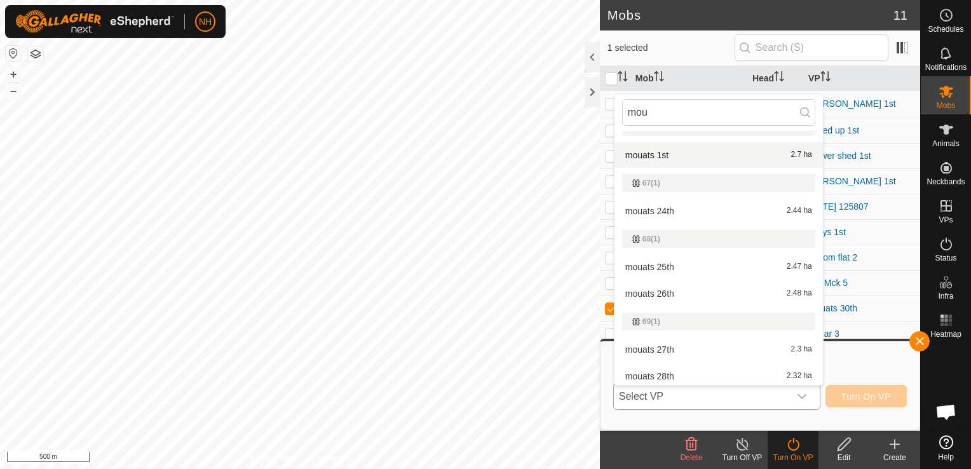
type input "mou"
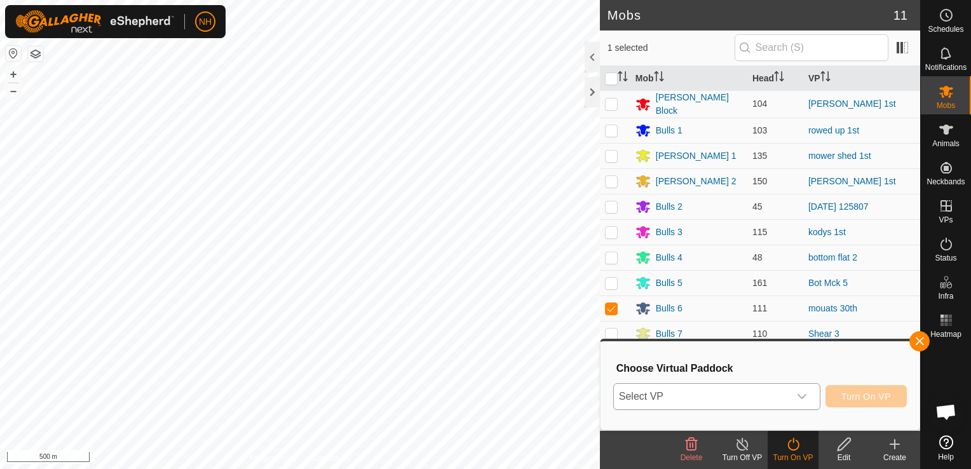
click at [699, 395] on span "Select VP" at bounding box center [701, 396] width 175 height 25
type input "mou"
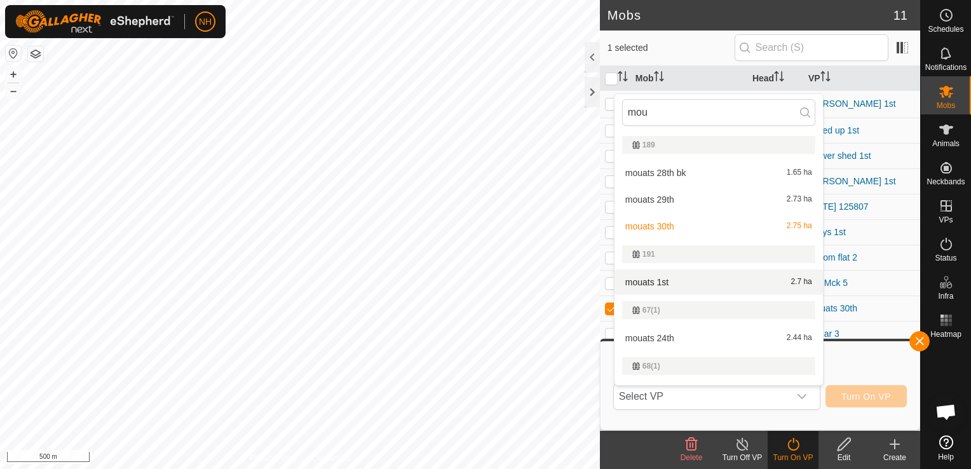
scroll to position [22, 0]
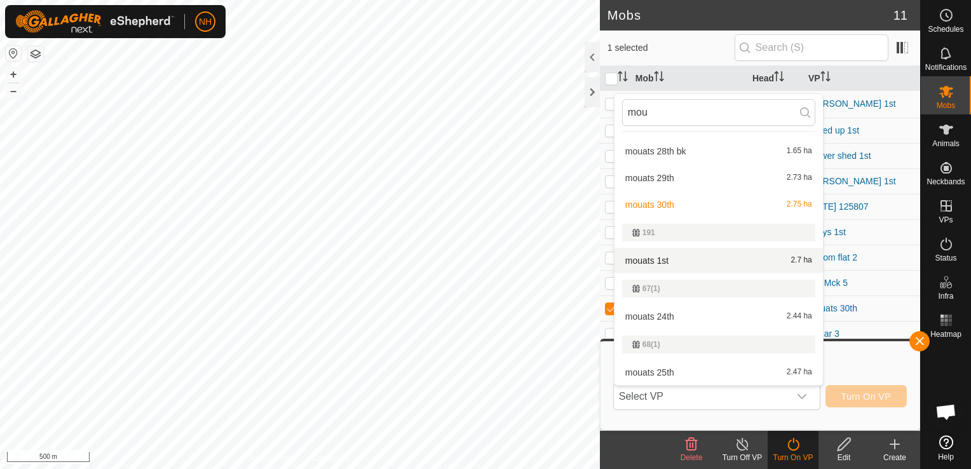
click at [665, 255] on li "mouats 1st 2.7 ha" at bounding box center [719, 260] width 208 height 25
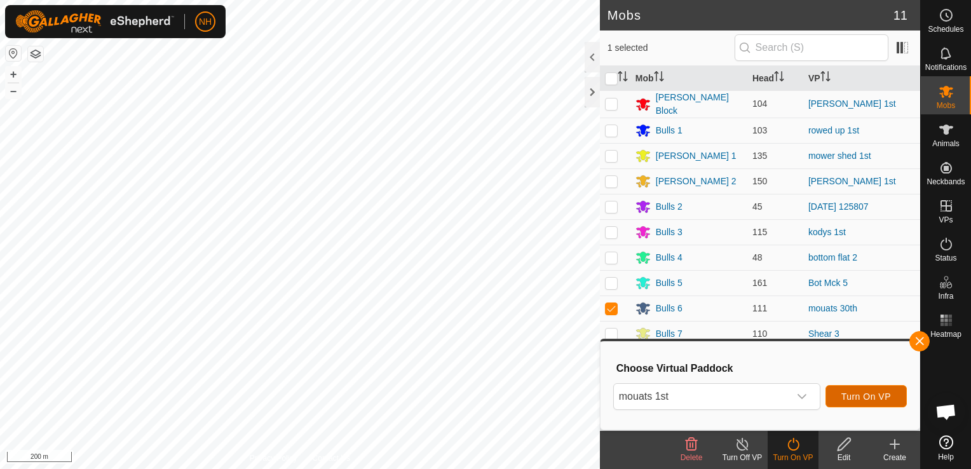
click at [876, 395] on span "Turn On VP" at bounding box center [866, 397] width 50 height 10
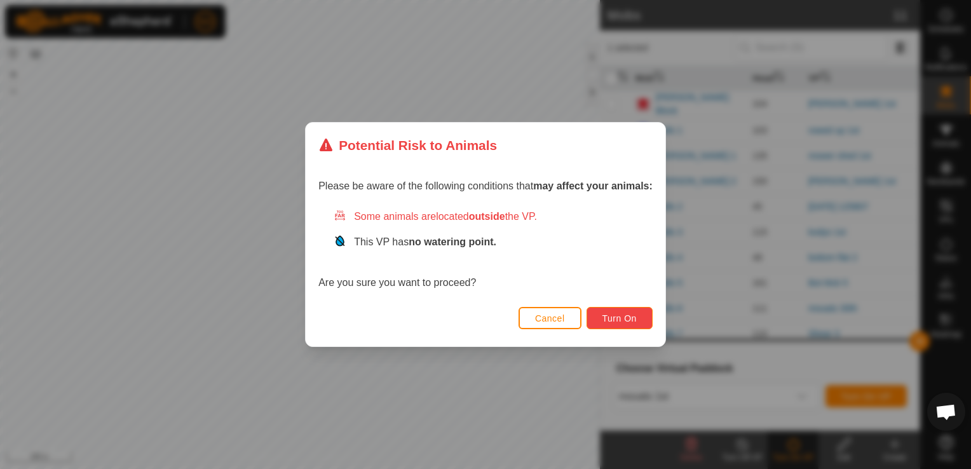
click at [624, 317] on span "Turn On" at bounding box center [620, 318] width 34 height 10
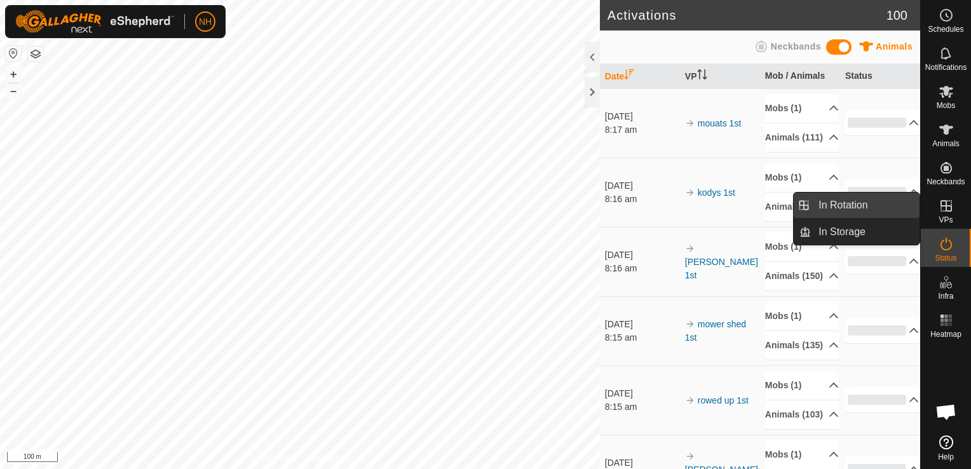
click at [872, 205] on link "In Rotation" at bounding box center [865, 205] width 109 height 25
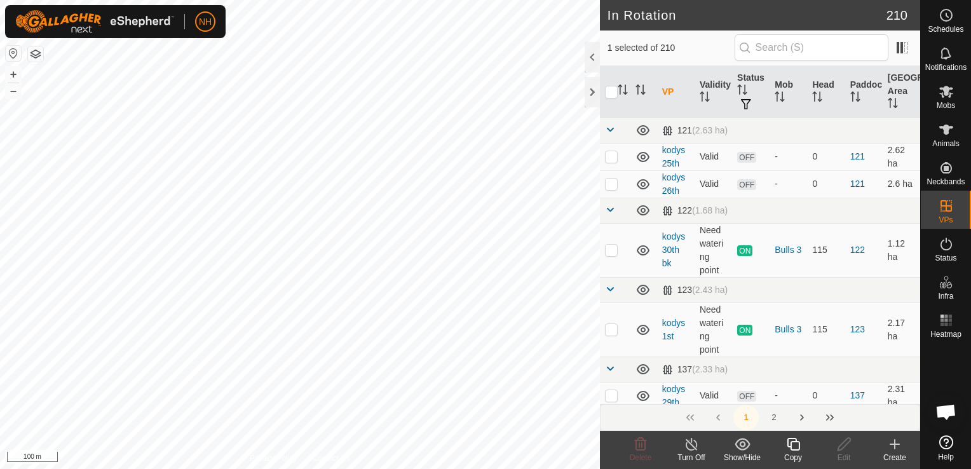
click at [892, 444] on icon at bounding box center [894, 444] width 15 height 15
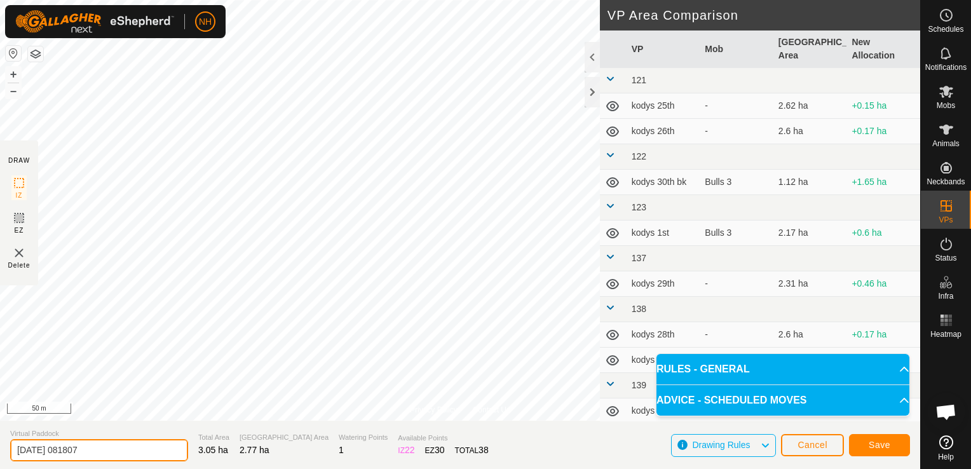
click at [126, 446] on input "[DATE] 081807" at bounding box center [99, 450] width 178 height 22
type input "2"
type input "rowed up 1st bk"
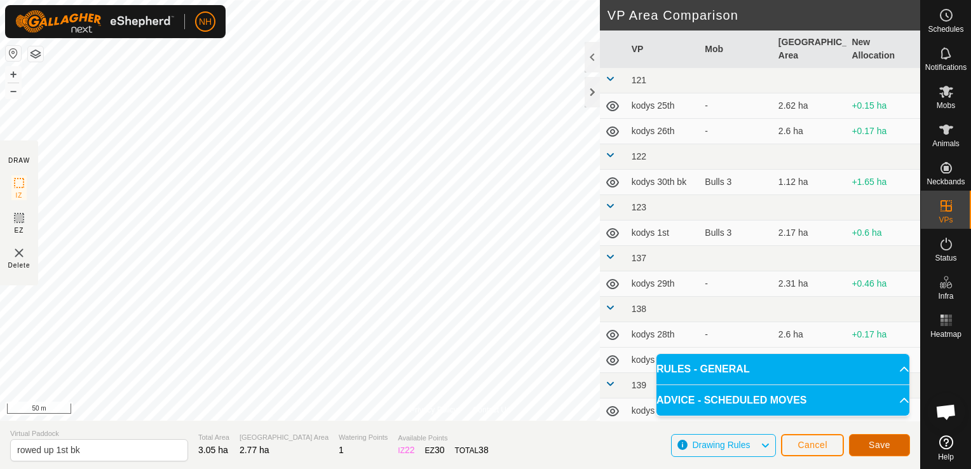
click at [886, 448] on span "Save" at bounding box center [880, 445] width 22 height 10
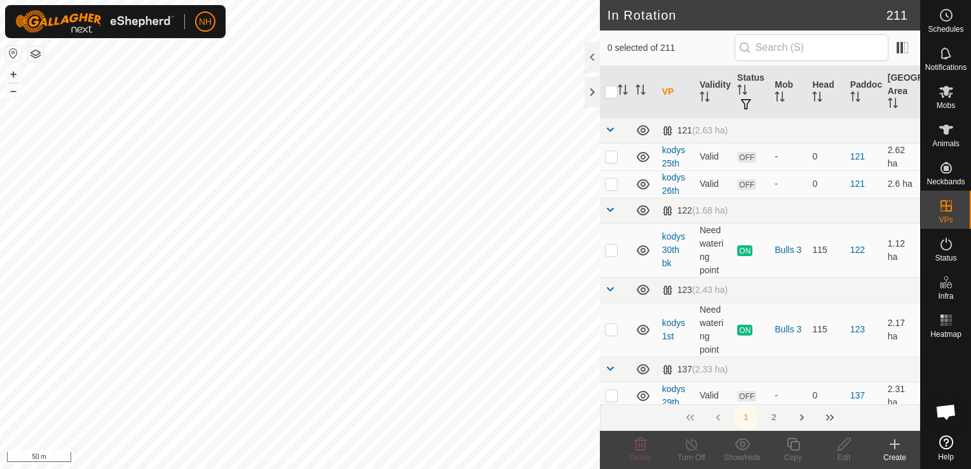
click at [898, 446] on icon at bounding box center [894, 444] width 15 height 15
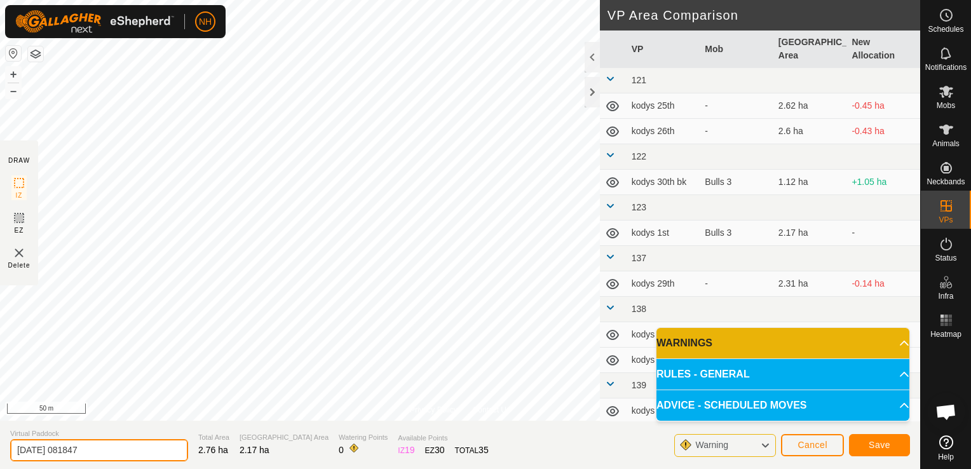
click at [155, 446] on input "[DATE] 081847" at bounding box center [99, 450] width 178 height 22
type input "2"
type input "kodys 1st bk"
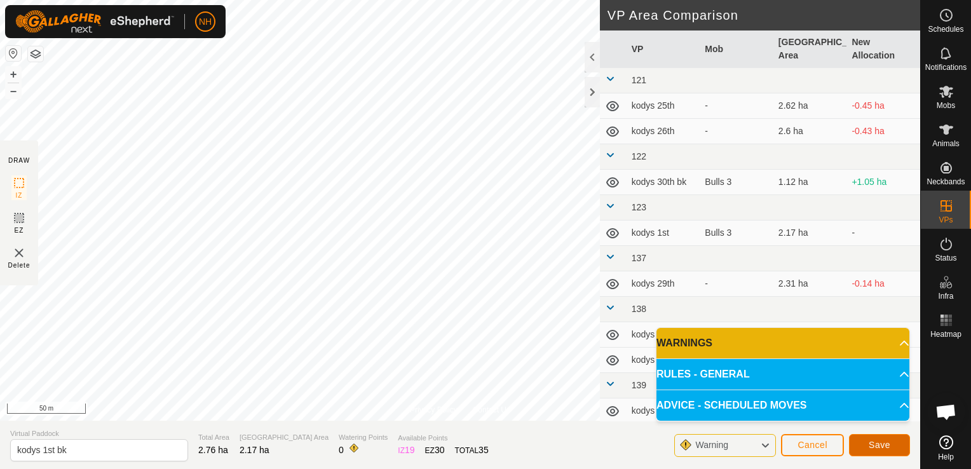
click at [875, 440] on span "Save" at bounding box center [880, 445] width 22 height 10
